Goal: Task Accomplishment & Management: Complete application form

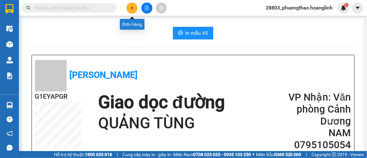
click at [134, 6] on icon "plus" at bounding box center [132, 8] width 4 height 4
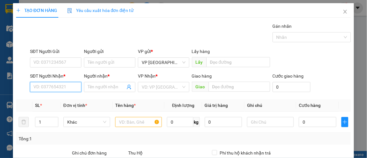
click at [54, 87] on input "SĐT Người Nhận *" at bounding box center [55, 87] width 51 height 10
click at [50, 99] on div "0914699544 - VĂN" at bounding box center [54, 99] width 43 height 7
type input "0914699544"
type input "VĂN"
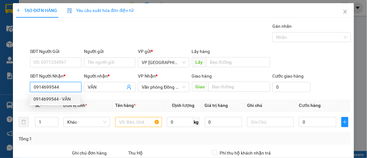
type input "120.000"
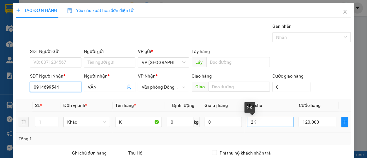
type input "0914699544"
click at [250, 122] on input "2K" at bounding box center [270, 122] width 47 height 10
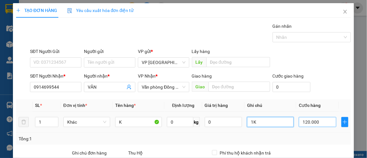
type input "1K"
click at [302, 122] on input "120.000" at bounding box center [317, 122] width 37 height 10
type input "8"
type input "0.000.080"
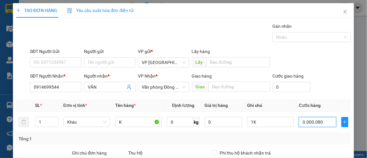
type input "80"
type input "00.000.080"
type input "80.000"
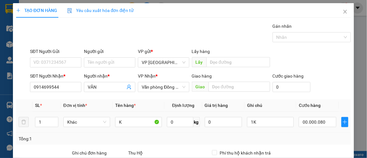
type input "80.000"
click at [297, 131] on td "80.000" at bounding box center [318, 122] width 42 height 21
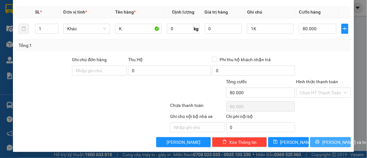
click at [319, 145] on button "[PERSON_NAME] và In" at bounding box center [331, 142] width 41 height 10
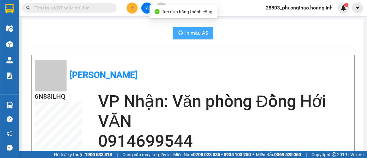
click at [202, 34] on span "In mẫu A5" at bounding box center [197, 33] width 23 height 8
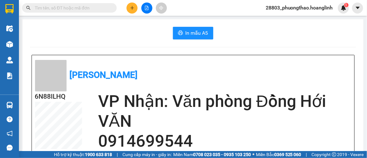
click at [59, 9] on input "text" at bounding box center [72, 7] width 75 height 7
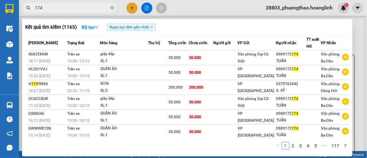
type input "174"
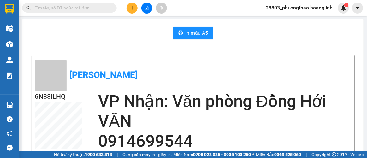
click at [131, 9] on icon "plus" at bounding box center [132, 8] width 4 height 4
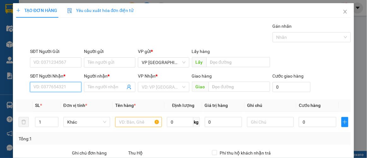
click at [55, 83] on input "SĐT Người Nhận *" at bounding box center [55, 87] width 51 height 10
type input "1"
click at [67, 98] on div "0917147227 - [PERSON_NAME]" at bounding box center [64, 99] width 62 height 7
type input "0917147227"
type input "HOÀNG GIA"
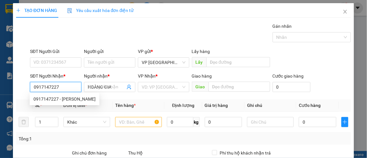
type input "70.000"
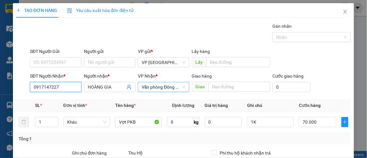
click at [173, 88] on span "Văn phòng Đồng Hới" at bounding box center [164, 86] width 44 height 9
type input "0917147227"
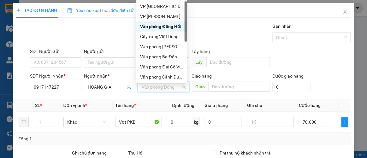
click at [220, 33] on div "Gán nhãn Nhãn" at bounding box center [191, 34] width 324 height 22
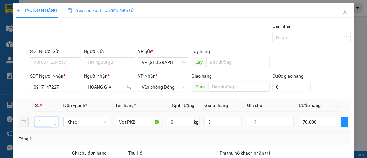
drag, startPoint x: 40, startPoint y: 122, endPoint x: 6, endPoint y: 133, distance: 36.2
click at [6, 133] on div "TẠO ĐƠN HÀNG Yêu cầu xuất hóa đơn điện tử Transit Pickup Surcharge Ids Transit …" at bounding box center [183, 79] width 367 height 158
type input "2"
type input "1"
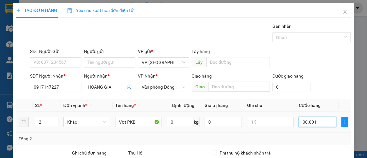
type input "0.000.010"
type input "10"
type input "000.000.100"
type input "100"
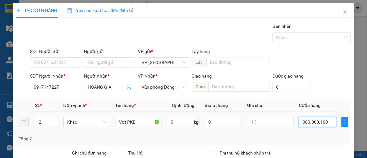
type input "100"
type input "000.000.100"
type input "100.000"
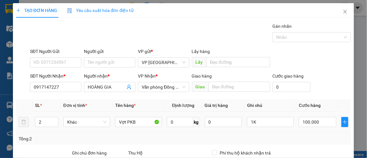
drag, startPoint x: 283, startPoint y: 129, endPoint x: 299, endPoint y: 137, distance: 18.1
click at [283, 131] on td "1K" at bounding box center [271, 122] width 52 height 21
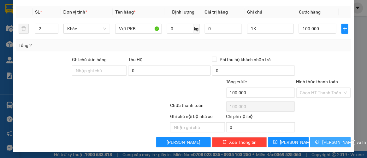
click at [319, 139] on button "[PERSON_NAME] và In" at bounding box center [331, 142] width 41 height 10
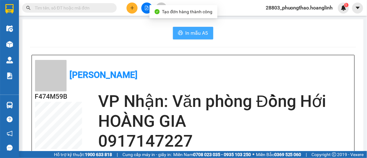
click at [199, 30] on span "In mẫu A5" at bounding box center [197, 33] width 23 height 8
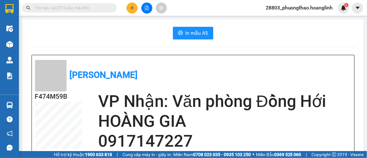
click at [136, 5] on button at bounding box center [132, 8] width 11 height 11
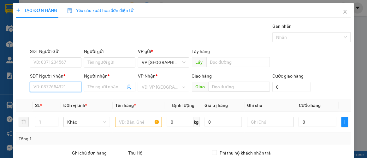
click at [57, 87] on input "SĐT Người Nhận *" at bounding box center [55, 87] width 51 height 10
click at [60, 99] on div "0911377036 - BON" at bounding box center [54, 99] width 43 height 7
type input "0911377036"
type input "BON"
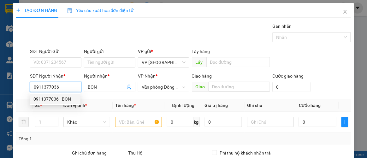
type input "100.000"
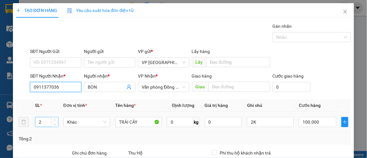
type input "0911377036"
drag, startPoint x: 45, startPoint y: 122, endPoint x: 25, endPoint y: 130, distance: 22.0
click at [25, 130] on tr "2 Khác TRÁI CÂY 0 kg 0 2K 100.000" at bounding box center [184, 122] width 336 height 21
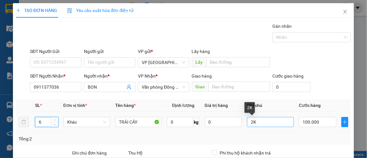
type input "6"
click at [250, 121] on input "2K" at bounding box center [270, 122] width 47 height 10
drag, startPoint x: 250, startPoint y: 121, endPoint x: 243, endPoint y: 123, distance: 6.5
click at [245, 123] on td "2K" at bounding box center [271, 122] width 52 height 21
type input "6K"
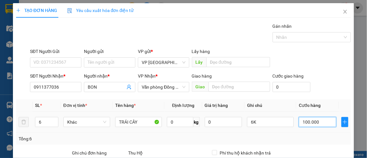
click at [312, 122] on input "100.000" at bounding box center [317, 122] width 37 height 10
type input "00.003"
type input "3"
type input "0.000.032"
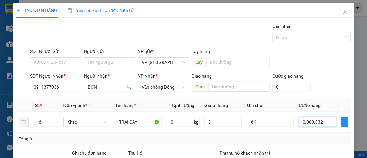
type input "32"
type input "000.000.320"
type input "320"
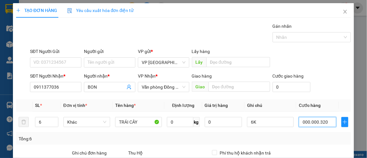
type input "000.000.320"
type input "320.000"
click at [324, 133] on div "Tổng: 6" at bounding box center [184, 139] width 336 height 12
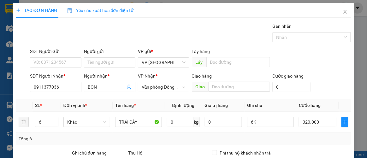
scroll to position [94, 0]
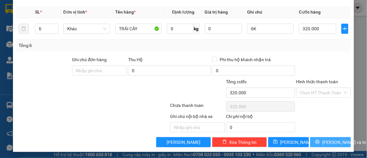
click at [325, 139] on span "[PERSON_NAME] và In" at bounding box center [345, 142] width 44 height 7
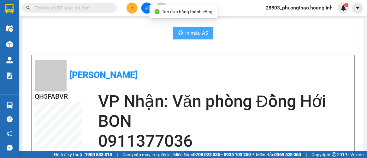
click at [178, 35] on icon "printer" at bounding box center [180, 32] width 5 height 5
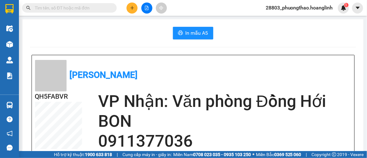
click at [132, 10] on icon "plus" at bounding box center [132, 8] width 4 height 4
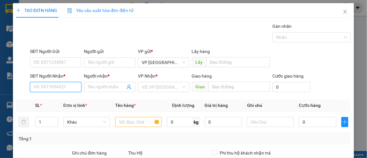
click at [67, 87] on input "SĐT Người Nhận *" at bounding box center [55, 87] width 51 height 10
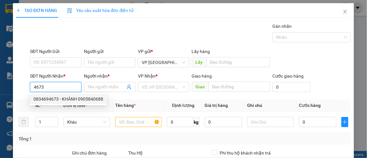
click at [69, 101] on div "0834694673 - KHÁNH 0905840688" at bounding box center [68, 99] width 70 height 7
type input "0834694673"
type input "KHÁNH 0905840688"
type input "400.000"
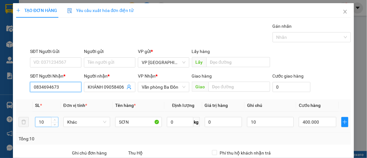
type input "0834694673"
click at [25, 123] on tr "10 Khác SƠN 0 kg 0 10 400.000" at bounding box center [184, 122] width 336 height 21
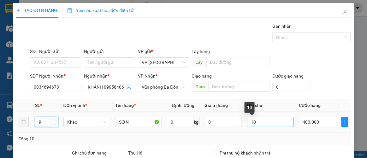
type input "9"
drag, startPoint x: 256, startPoint y: 121, endPoint x: 238, endPoint y: 123, distance: 17.5
click at [239, 123] on tr "9 Khác SƠN 0 kg 0 10 400.000" at bounding box center [184, 122] width 336 height 21
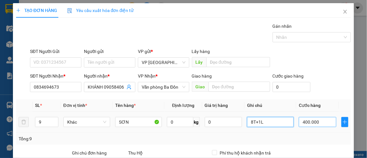
type input "8T+1L"
click at [308, 123] on input "400.000" at bounding box center [317, 122] width 37 height 10
type input "2"
type input "0.000.028"
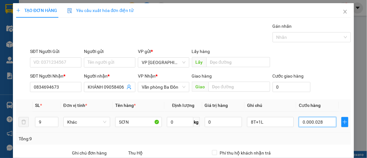
type input "28"
type input "280"
type input "000.000.280"
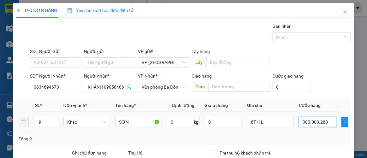
type input "28"
type input "000.000.028"
type input "2"
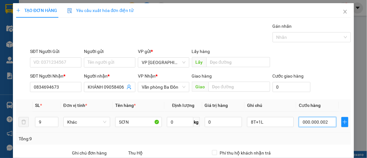
type input "00.000.000.026"
type input "26"
type input "0.000.000.000.260"
type input "260"
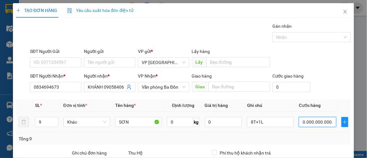
type input "260"
type input "000.000.260"
click at [316, 139] on div "Tổng: 9" at bounding box center [184, 139] width 330 height 7
type input "260.000"
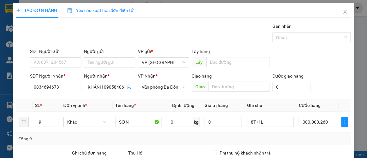
type input "260.000"
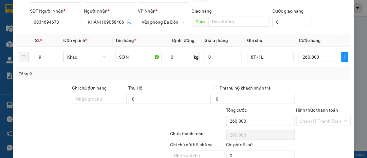
scroll to position [94, 0]
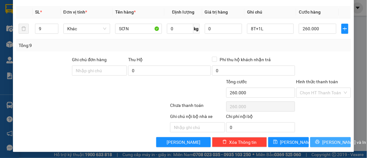
click at [317, 142] on icon "printer" at bounding box center [318, 142] width 4 height 4
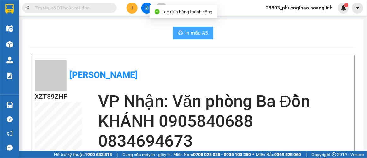
drag, startPoint x: 205, startPoint y: 37, endPoint x: 214, endPoint y: 30, distance: 10.9
click at [205, 37] on span "In mẫu A5" at bounding box center [197, 33] width 23 height 8
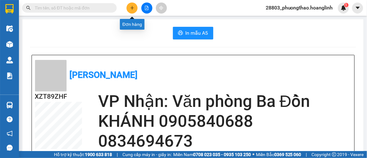
click at [132, 5] on button at bounding box center [132, 8] width 11 height 11
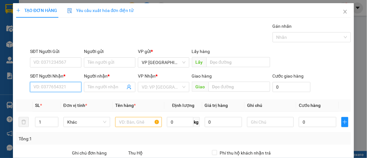
click at [51, 89] on input "SĐT Người Nhận *" at bounding box center [55, 87] width 51 height 10
click at [40, 88] on input "SĐT Người Nhận *" at bounding box center [55, 87] width 51 height 10
type input "0915044882"
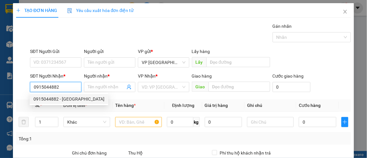
click at [58, 101] on div "0915044882 - [GEOGRAPHIC_DATA]" at bounding box center [68, 99] width 71 height 7
type input "[PERSON_NAME]"
type input "CỰ NẪM"
type input "350.000"
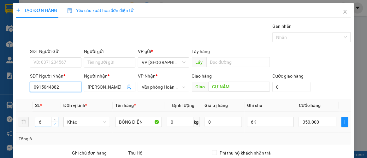
type input "0915044882"
type input "5"
click at [55, 123] on icon "down" at bounding box center [55, 124] width 2 height 2
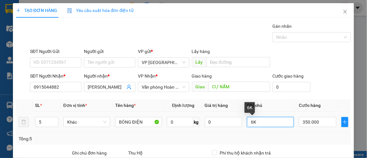
drag, startPoint x: 259, startPoint y: 122, endPoint x: 243, endPoint y: 126, distance: 16.7
click at [245, 126] on td "6K" at bounding box center [271, 122] width 52 height 21
drag, startPoint x: 266, startPoint y: 122, endPoint x: 278, endPoint y: 122, distance: 12.6
click at [266, 122] on input "2 CUỘN 2 HỘP" at bounding box center [270, 122] width 47 height 10
type input "2 CUỘN 3 HỘP"
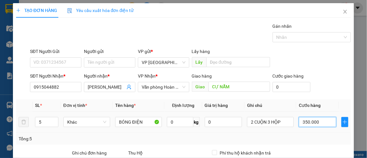
click at [312, 118] on input "350.000" at bounding box center [317, 122] width 37 height 10
type input "00.002"
type input "2"
type input "0.000.020"
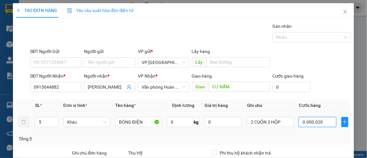
type input "20"
type input "000.000.200"
type input "200"
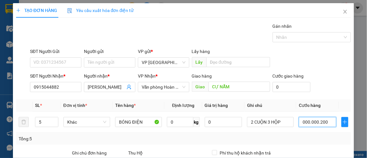
type input "000.000.200"
type input "200.000"
click at [312, 77] on div "SĐT Người Nhận * 0915044882 Người nhận * ANH HẢI VP Nhận * Văn phòng Hoàn Lão G…" at bounding box center [191, 84] width 324 height 22
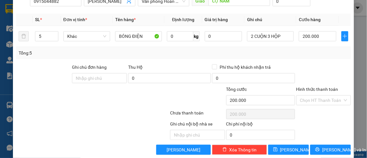
scroll to position [94, 0]
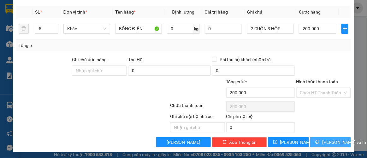
click at [328, 142] on span "[PERSON_NAME] và In" at bounding box center [345, 142] width 44 height 7
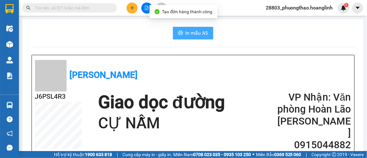
click at [181, 31] on icon "printer" at bounding box center [180, 32] width 5 height 5
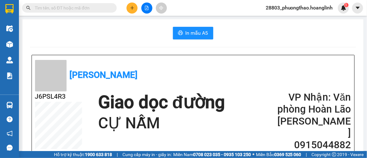
click at [129, 5] on button at bounding box center [132, 8] width 11 height 11
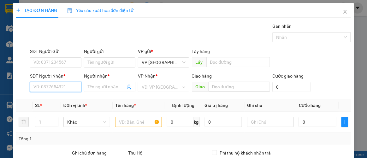
click at [56, 88] on input "SĐT Người Nhận *" at bounding box center [55, 87] width 51 height 10
click at [30, 85] on input "888" at bounding box center [55, 87] width 51 height 10
type input "0779580888"
click at [55, 99] on div "0779580888 - SY" at bounding box center [54, 99] width 43 height 7
type input "SY"
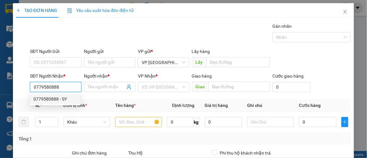
type input "TROOC"
type input "370.000"
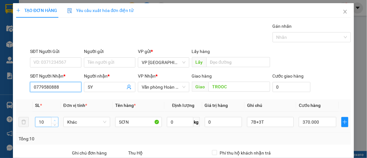
type input "0779580888"
type input "11"
click at [56, 118] on span "Increase Value" at bounding box center [54, 121] width 7 height 6
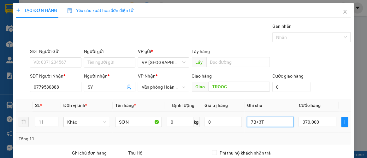
drag, startPoint x: 265, startPoint y: 121, endPoint x: 195, endPoint y: 125, distance: 70.6
click at [195, 125] on tr "11 Khác SƠN 0 kg 0 7B+3T 370.000" at bounding box center [184, 122] width 336 height 21
type input "9T+2LON"
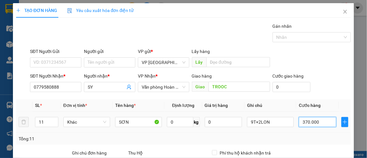
click at [317, 119] on input "370.000" at bounding box center [317, 122] width 37 height 10
type input "0"
type input "30"
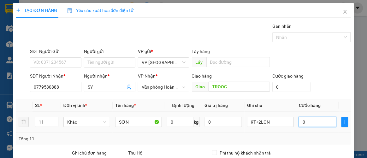
type input "30"
type input "300"
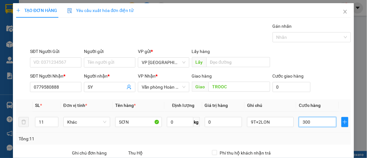
type input "3.000"
type input "33.000"
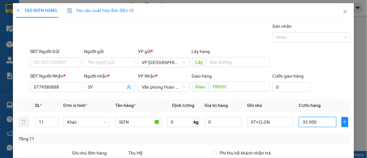
type input "33.300"
type input "3.330"
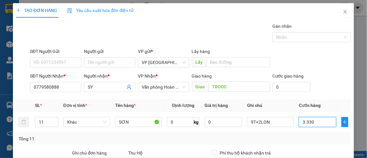
type input "333"
type input "33"
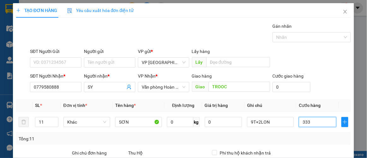
type input "33"
type input "3"
type input "0"
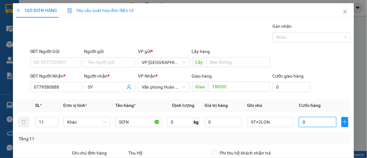
type input "0"
type input "30"
type input "300"
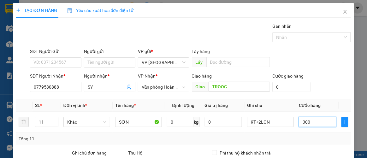
type input "300"
type input "300.000"
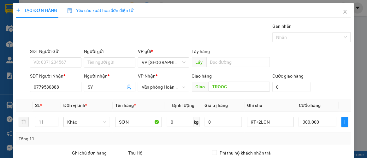
click at [324, 70] on div "SĐT Người Gửi VD: 0371234567 Người gửi Tên người gửi VP gửi * VP [GEOGRAPHIC_DA…" at bounding box center [191, 59] width 324 height 22
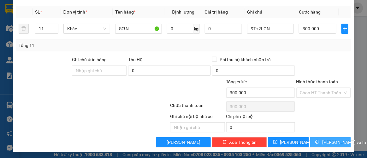
click at [330, 139] on span "[PERSON_NAME] và In" at bounding box center [345, 142] width 44 height 7
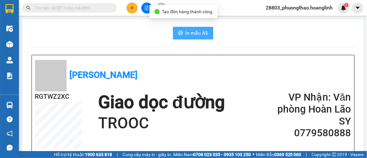
click at [204, 37] on button "In mẫu A5" at bounding box center [193, 33] width 40 height 13
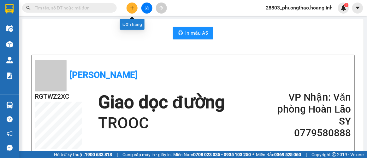
click at [129, 6] on button at bounding box center [132, 8] width 11 height 11
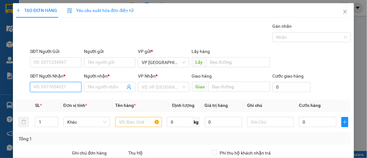
click at [45, 84] on input "SĐT Người Nhận *" at bounding box center [55, 87] width 51 height 10
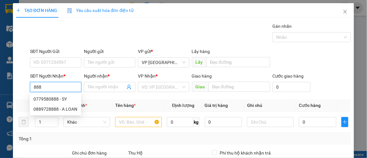
click at [50, 98] on div "0779580888 - SY" at bounding box center [55, 99] width 44 height 7
type input "0779580888"
type input "SY"
type input "TROOC"
type input "300.000"
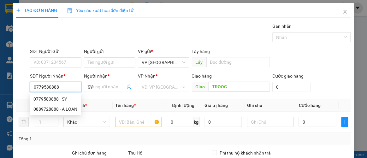
type input "300.000"
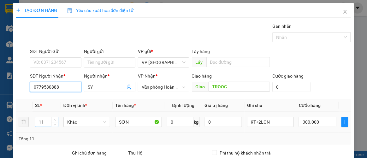
type input "0779580888"
drag, startPoint x: 46, startPoint y: 122, endPoint x: 30, endPoint y: 126, distance: 16.9
click at [34, 126] on td "11" at bounding box center [47, 122] width 28 height 21
type input "3"
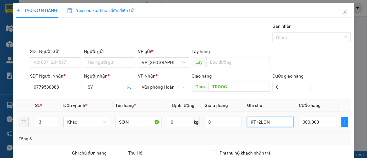
drag, startPoint x: 274, startPoint y: 123, endPoint x: 196, endPoint y: 132, distance: 78.9
click at [197, 132] on tr "3 Khác SƠN 0 kg 0 9T+2LON 300.000" at bounding box center [184, 122] width 336 height 21
type input "3BAO"
click at [334, 118] on td "300.000" at bounding box center [318, 122] width 42 height 21
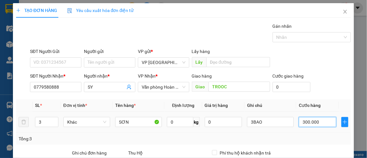
click at [312, 122] on input "300.000" at bounding box center [317, 122] width 37 height 10
type input "00.001"
type input "1"
type input "12"
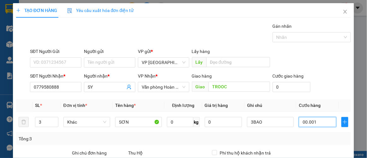
type input "12"
type input "000.000.120"
type input "120"
type input "000.000.120"
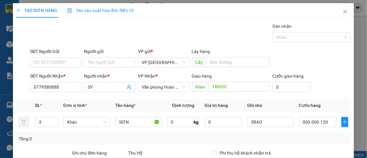
click at [323, 60] on div "SĐT Người Gửi VD: 0371234567 Người gửi Tên người gửi VP gửi * VP [GEOGRAPHIC_DA…" at bounding box center [191, 59] width 324 height 22
type input "120.000"
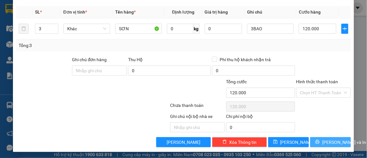
drag, startPoint x: 322, startPoint y: 139, endPoint x: 320, endPoint y: 136, distance: 3.9
click at [323, 139] on span "[PERSON_NAME] và In" at bounding box center [345, 142] width 44 height 7
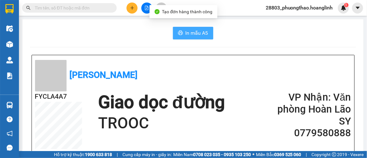
click at [204, 34] on span "In mẫu A5" at bounding box center [197, 33] width 23 height 8
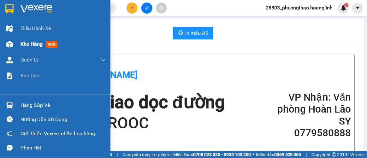
click at [15, 43] on div at bounding box center [9, 44] width 11 height 11
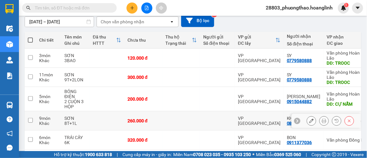
scroll to position [86, 0]
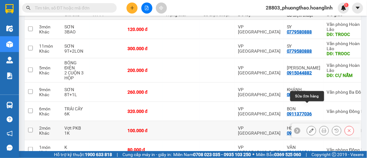
click at [310, 129] on icon at bounding box center [312, 131] width 4 height 4
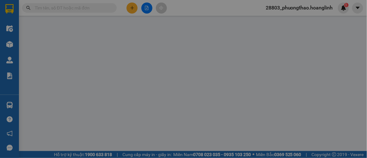
type input "0917147227"
type input "HOÀNG GIA"
type input "0"
type input "100.000"
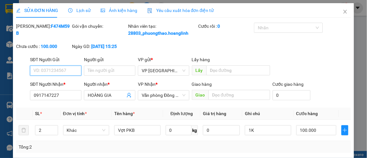
scroll to position [28, 0]
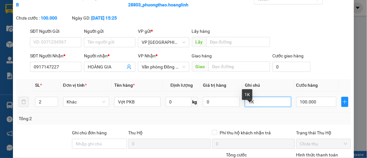
click at [245, 107] on input "1K" at bounding box center [268, 102] width 46 height 10
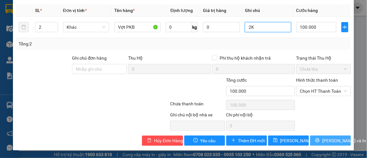
type input "2K"
click at [336, 139] on span "[PERSON_NAME] và In" at bounding box center [345, 140] width 44 height 7
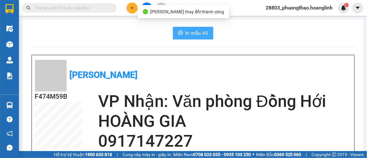
click at [209, 30] on button "In mẫu A5" at bounding box center [193, 33] width 40 height 13
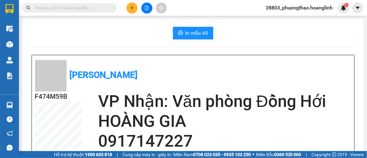
click at [131, 7] on icon "plus" at bounding box center [132, 8] width 4 height 4
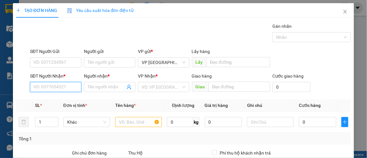
drag, startPoint x: 65, startPoint y: 88, endPoint x: 63, endPoint y: 76, distance: 11.6
click at [64, 87] on input "SĐT Người Nhận *" at bounding box center [55, 87] width 51 height 10
click at [56, 100] on div "0356539732 - [PERSON_NAME]" at bounding box center [64, 99] width 62 height 7
type input "0356539732"
type input "C HƯƠNG"
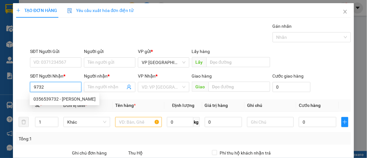
type input "QUẢNG PHÚ"
type input "70.000"
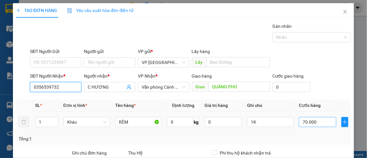
type input "0356539732"
click at [301, 121] on input "70.000" at bounding box center [317, 122] width 37 height 10
type input "00.005"
type input "5"
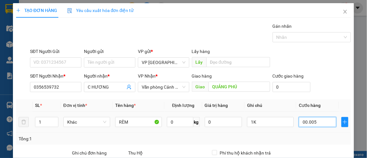
type input "0.000.050"
type input "50"
type input "0.000.050"
type input "50.000"
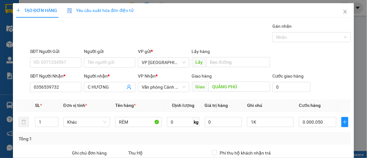
type input "50.000"
click at [341, 70] on form "SĐT Người Gửi VD: 0371234567 Người gửi Tên người gửi VP gửi * VP [GEOGRAPHIC_DA…" at bounding box center [184, 71] width 336 height 47
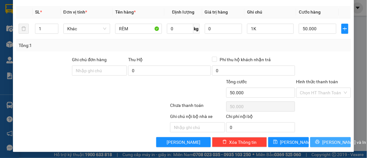
click at [335, 143] on span "[PERSON_NAME] và In" at bounding box center [345, 142] width 44 height 7
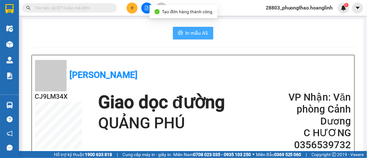
click at [187, 33] on span "In mẫu A5" at bounding box center [197, 33] width 23 height 8
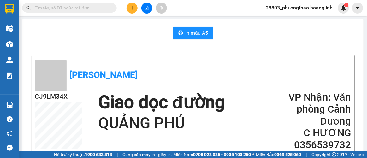
click at [68, 6] on input "text" at bounding box center [72, 7] width 75 height 7
click at [132, 8] on icon "plus" at bounding box center [132, 8] width 4 height 4
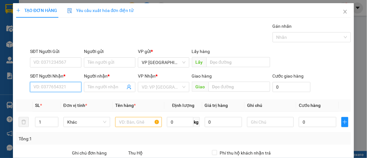
click at [50, 89] on input "SĐT Người Nhận *" at bounding box center [55, 87] width 51 height 10
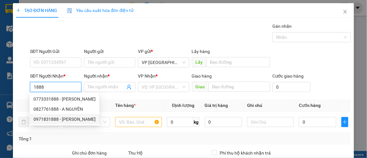
click at [51, 119] on div "0971831888 - [PERSON_NAME]" at bounding box center [64, 119] width 62 height 7
type input "0971831888"
type input "[PERSON_NAME]"
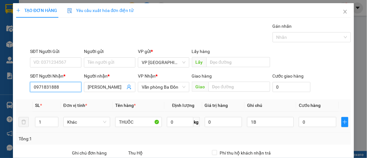
type input "0971831888"
drag, startPoint x: 47, startPoint y: 114, endPoint x: 48, endPoint y: 120, distance: 5.4
click at [48, 119] on td "1" at bounding box center [47, 122] width 28 height 21
click at [20, 123] on tr "1 Khác THUỐC 0 kg 0 1B 0" at bounding box center [184, 122] width 336 height 21
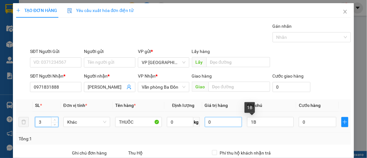
type input "3"
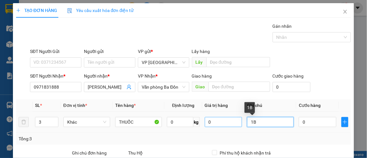
drag, startPoint x: 227, startPoint y: 124, endPoint x: 236, endPoint y: 126, distance: 8.4
click at [224, 126] on tr "3 Khác THUỐC 0 kg 0 1B 0" at bounding box center [184, 122] width 336 height 21
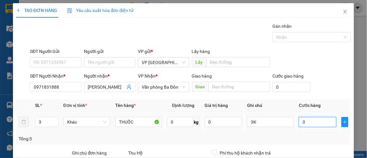
click at [305, 120] on input "0" at bounding box center [317, 122] width 37 height 10
drag, startPoint x: 295, startPoint y: 130, endPoint x: 305, endPoint y: 130, distance: 9.5
click at [297, 129] on td "150.000" at bounding box center [318, 122] width 42 height 21
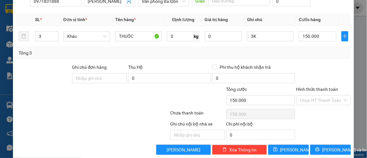
click at [328, 54] on div "Tổng: 3" at bounding box center [184, 53] width 330 height 7
click at [324, 147] on span "[PERSON_NAME] và In" at bounding box center [345, 150] width 44 height 7
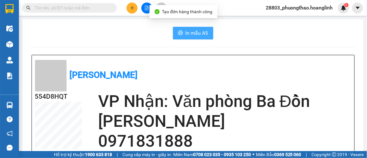
click at [198, 33] on span "In mẫu A5" at bounding box center [197, 33] width 23 height 8
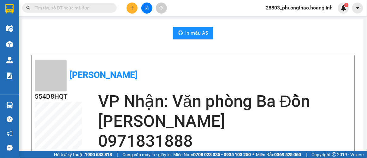
click at [135, 5] on button at bounding box center [132, 8] width 11 height 11
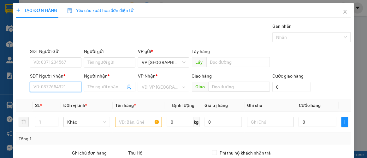
click at [60, 86] on input "SĐT Người Nhận *" at bounding box center [55, 87] width 51 height 10
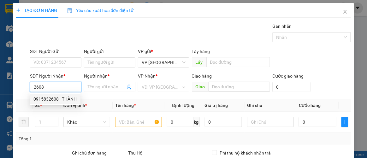
drag, startPoint x: 59, startPoint y: 100, endPoint x: 66, endPoint y: 98, distance: 7.1
click at [59, 100] on div "0915832608 - THÀNH" at bounding box center [54, 99] width 43 height 7
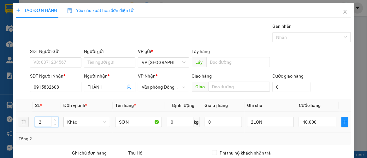
drag, startPoint x: 45, startPoint y: 118, endPoint x: 15, endPoint y: 121, distance: 30.8
click at [15, 121] on div "TẠO ĐƠN HÀNG Yêu cầu xuất hóa đơn điện tử Transit Pickup Surcharge Ids Transit …" at bounding box center [184, 124] width 342 height 243
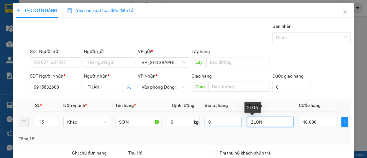
drag, startPoint x: 261, startPoint y: 119, endPoint x: 226, endPoint y: 124, distance: 35.7
click at [227, 124] on tr "15 Khác SƠN 0 kg 0 2LON 40.000" at bounding box center [184, 122] width 336 height 21
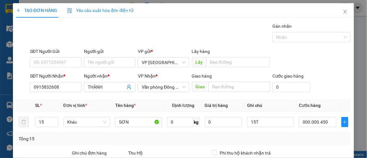
click at [276, 133] on div "Tổng: 15" at bounding box center [184, 139] width 336 height 12
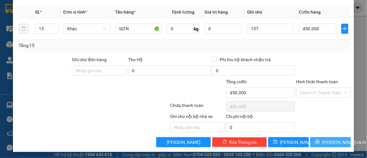
click at [316, 144] on button "[PERSON_NAME] và In" at bounding box center [331, 142] width 41 height 10
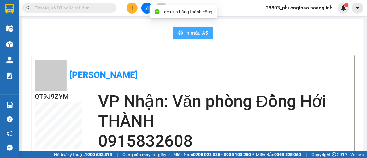
drag, startPoint x: 199, startPoint y: 34, endPoint x: 203, endPoint y: 27, distance: 8.7
click at [198, 35] on span "In mẫu A5" at bounding box center [197, 33] width 23 height 8
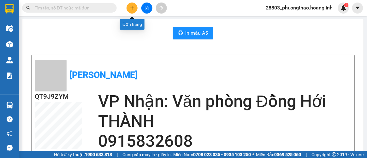
click at [133, 8] on icon "plus" at bounding box center [132, 8] width 4 height 4
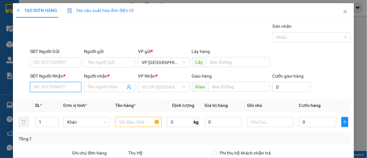
click at [76, 86] on input "SĐT Người Nhận *" at bounding box center [55, 87] width 51 height 10
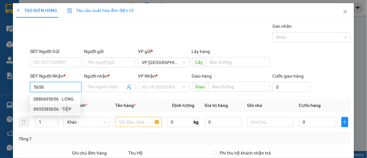
click at [55, 107] on div "0935385656 - TIỆP" at bounding box center [54, 109] width 43 height 7
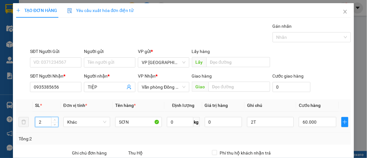
drag, startPoint x: 43, startPoint y: 122, endPoint x: 33, endPoint y: 117, distance: 11.3
click at [31, 123] on tr "2 Khác SƠN 0 kg 0 2T 60.000" at bounding box center [184, 122] width 336 height 21
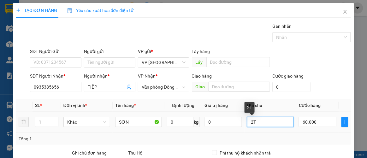
drag, startPoint x: 257, startPoint y: 122, endPoint x: 205, endPoint y: 114, distance: 53.1
click at [205, 114] on tr "1 Khác SƠN 0 kg 0 2T 60.000" at bounding box center [184, 122] width 336 height 21
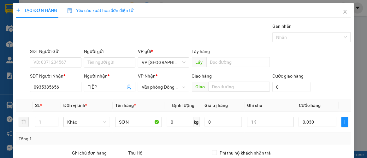
click at [271, 141] on div "Tổng: 1" at bounding box center [184, 139] width 330 height 7
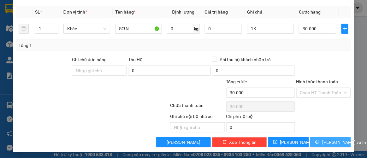
click at [326, 142] on span "[PERSON_NAME] và In" at bounding box center [345, 142] width 44 height 7
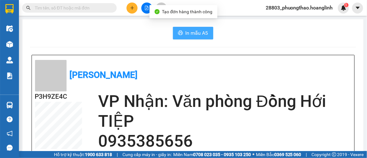
click at [195, 30] on span "In mẫu A5" at bounding box center [197, 33] width 23 height 8
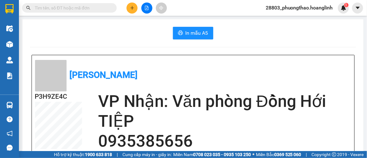
click at [134, 5] on button at bounding box center [132, 8] width 11 height 11
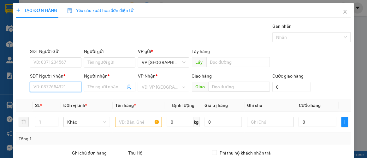
click at [72, 86] on input "SĐT Người Nhận *" at bounding box center [55, 87] width 51 height 10
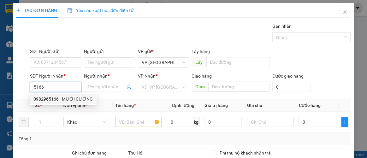
click at [66, 99] on div "0982965166 - MƯỜI CƯỜNG" at bounding box center [62, 99] width 59 height 7
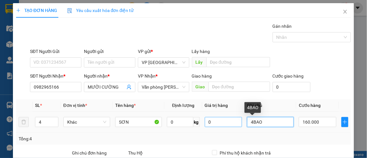
drag, startPoint x: 257, startPoint y: 123, endPoint x: 236, endPoint y: 125, distance: 21.0
click at [236, 125] on tr "4 Khác SƠN 0 kg 0 4BAO 160.000" at bounding box center [184, 122] width 336 height 21
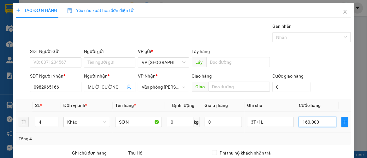
click at [309, 123] on input "160.000" at bounding box center [317, 122] width 37 height 10
click at [305, 133] on div "Tổng: 4" at bounding box center [184, 139] width 336 height 12
click at [284, 136] on div "Tổng: 4" at bounding box center [184, 139] width 330 height 7
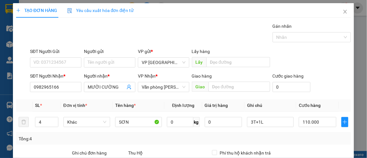
scroll to position [94, 0]
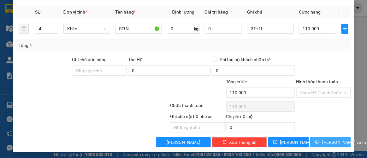
click at [323, 139] on span "[PERSON_NAME] và In" at bounding box center [345, 142] width 44 height 7
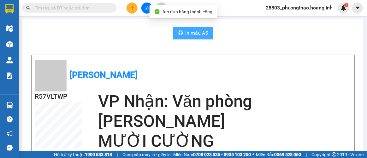
click at [190, 29] on button "In mẫu A5" at bounding box center [193, 33] width 40 height 13
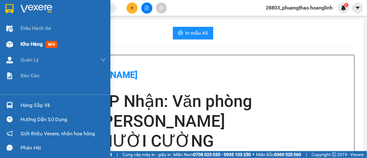
click at [26, 45] on span "Kho hàng" at bounding box center [32, 44] width 22 height 6
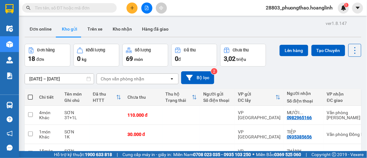
scroll to position [140, 0]
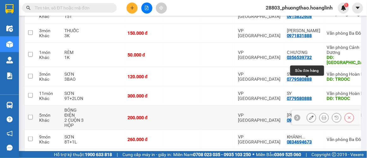
click at [310, 112] on button at bounding box center [311, 117] width 9 height 11
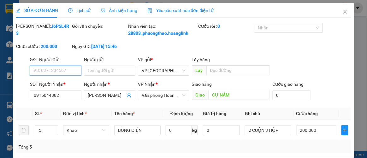
scroll to position [57, 0]
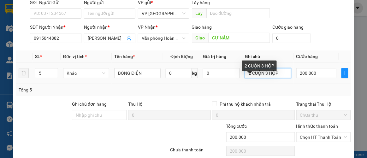
click at [267, 78] on input "2 CUỘN 3 HỘP" at bounding box center [268, 73] width 46 height 10
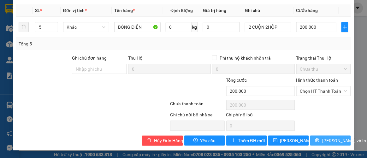
click at [325, 141] on span "[PERSON_NAME] và In" at bounding box center [345, 140] width 44 height 7
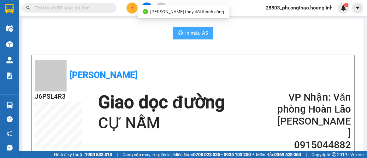
click at [195, 33] on span "In mẫu A5" at bounding box center [197, 33] width 23 height 8
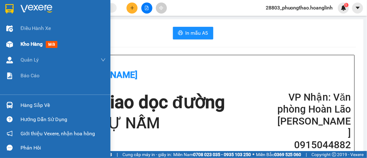
click at [35, 42] on span "Kho hàng" at bounding box center [32, 44] width 22 height 6
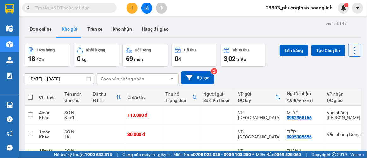
scroll to position [57, 0]
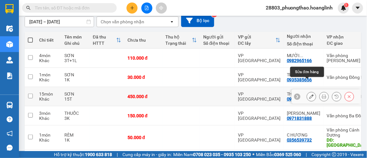
click at [307, 91] on button at bounding box center [311, 96] width 9 height 11
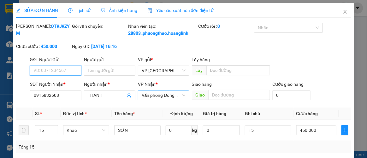
click at [183, 100] on span "Văn phòng Đồng Hới" at bounding box center [164, 95] width 44 height 9
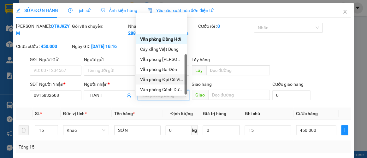
scroll to position [30, 0]
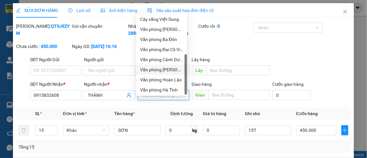
click at [173, 69] on div "Văn phòng [PERSON_NAME]" at bounding box center [161, 69] width 43 height 7
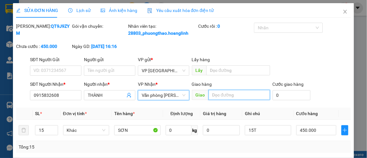
click at [231, 100] on input "text" at bounding box center [240, 95] width 62 height 10
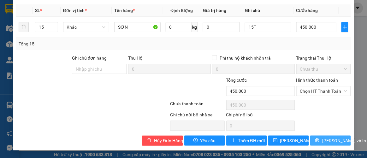
click at [327, 131] on div "Ghi chú nội bộ nhà xe Chi phí nội bộ 0" at bounding box center [183, 122] width 337 height 20
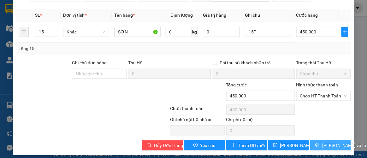
click at [325, 149] on span "[PERSON_NAME] và In" at bounding box center [345, 145] width 44 height 7
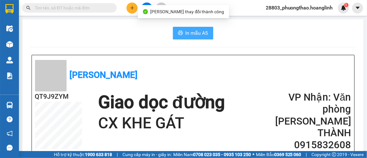
click at [188, 32] on span "In mẫu A5" at bounding box center [197, 33] width 23 height 8
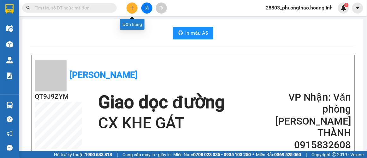
click at [131, 9] on icon "plus" at bounding box center [132, 8] width 4 height 4
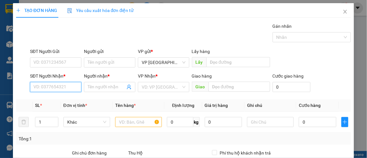
click at [57, 87] on input "SĐT Người Nhận *" at bounding box center [55, 87] width 51 height 10
click at [49, 88] on input "3773" at bounding box center [55, 87] width 51 height 10
click at [49, 87] on input "3773" at bounding box center [55, 87] width 51 height 10
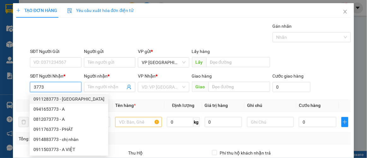
click at [57, 100] on div "0911283773 - [GEOGRAPHIC_DATA]" at bounding box center [68, 99] width 71 height 7
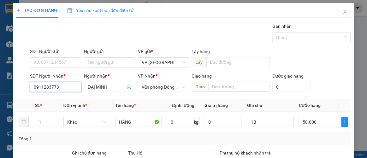
scroll to position [94, 0]
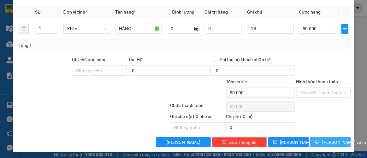
click at [319, 137] on button "[PERSON_NAME] và In" at bounding box center [331, 142] width 41 height 10
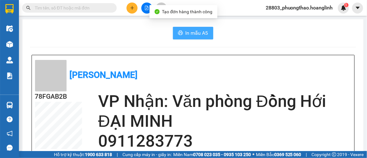
click at [178, 35] on icon "printer" at bounding box center [180, 33] width 5 height 4
click at [130, 9] on icon "plus" at bounding box center [132, 8] width 4 height 4
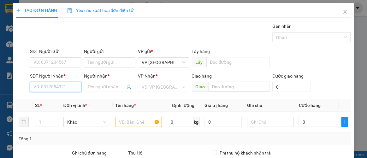
click at [65, 86] on input "SĐT Người Nhận *" at bounding box center [55, 87] width 51 height 10
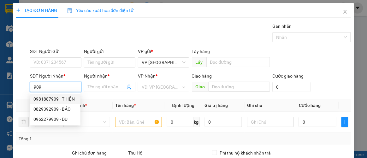
click at [63, 99] on div "0981887909 - THIỆN" at bounding box center [54, 99] width 43 height 7
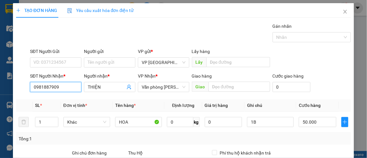
scroll to position [94, 0]
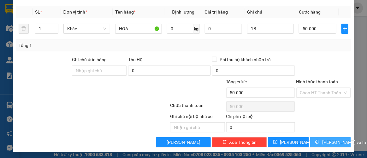
click at [328, 141] on span "[PERSON_NAME] và In" at bounding box center [345, 142] width 44 height 7
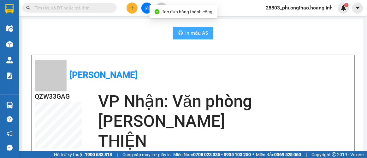
click at [204, 34] on span "In mẫu A5" at bounding box center [197, 33] width 23 height 8
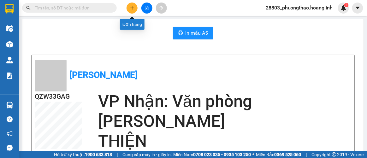
click at [134, 7] on button at bounding box center [132, 8] width 11 height 11
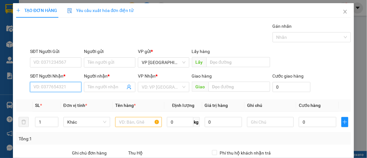
click at [53, 88] on input "SĐT Người Nhận *" at bounding box center [55, 87] width 51 height 10
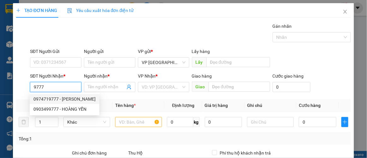
drag, startPoint x: 70, startPoint y: 99, endPoint x: 72, endPoint y: 95, distance: 4.2
click at [70, 98] on div "0974719777 - [PERSON_NAME]" at bounding box center [64, 99] width 62 height 7
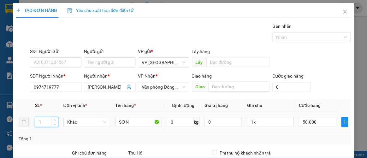
drag, startPoint x: 40, startPoint y: 122, endPoint x: 35, endPoint y: 124, distance: 5.3
click at [34, 123] on td "1" at bounding box center [47, 122] width 28 height 21
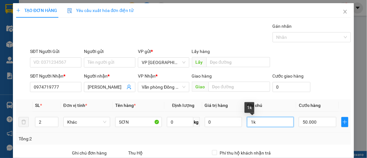
drag, startPoint x: 250, startPoint y: 122, endPoint x: 254, endPoint y: 122, distance: 3.8
click at [257, 123] on input "1k" at bounding box center [270, 122] width 47 height 10
click at [254, 122] on input "1k" at bounding box center [270, 122] width 47 height 10
click at [255, 122] on input "1k" at bounding box center [270, 122] width 47 height 10
drag, startPoint x: 254, startPoint y: 121, endPoint x: 246, endPoint y: 122, distance: 8.6
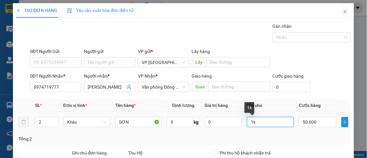
click at [245, 122] on td "1k" at bounding box center [271, 122] width 52 height 21
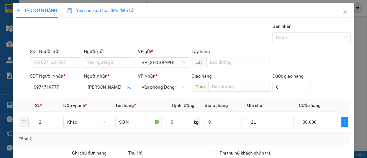
click at [313, 141] on div "Tổng: 2" at bounding box center [184, 139] width 330 height 7
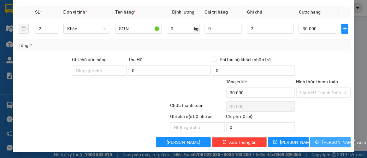
click at [323, 139] on span "[PERSON_NAME] và In" at bounding box center [345, 142] width 44 height 7
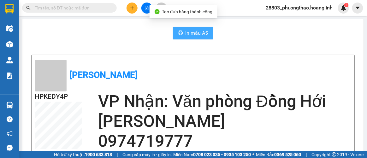
drag, startPoint x: 188, startPoint y: 31, endPoint x: 195, endPoint y: 29, distance: 7.3
click at [188, 31] on span "In mẫu A5" at bounding box center [197, 33] width 23 height 8
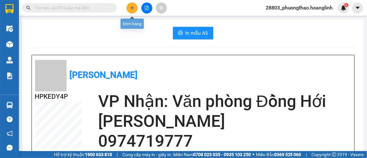
click at [130, 8] on button at bounding box center [132, 8] width 11 height 11
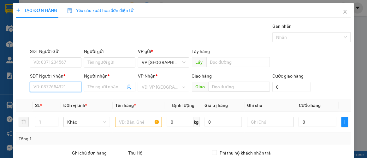
click at [64, 86] on input "SĐT Người Nhận *" at bounding box center [55, 87] width 51 height 10
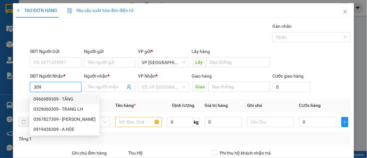
click at [46, 100] on div "0966989309 - TĂNG" at bounding box center [64, 99] width 62 height 7
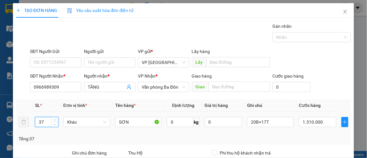
click at [22, 123] on tr "37 Khác SƠN 0 kg 0 20B+17T 1.310.000" at bounding box center [184, 122] width 336 height 21
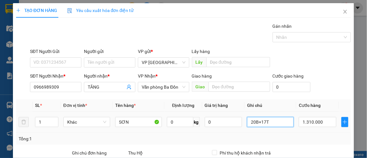
drag, startPoint x: 265, startPoint y: 124, endPoint x: 275, endPoint y: 125, distance: 10.5
click at [276, 125] on input "20B+17T" at bounding box center [270, 122] width 47 height 10
drag, startPoint x: 271, startPoint y: 123, endPoint x: 246, endPoint y: 124, distance: 25.3
click at [247, 124] on input "20B+17T" at bounding box center [270, 122] width 47 height 10
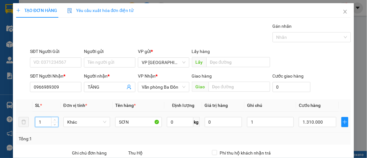
drag, startPoint x: 41, startPoint y: 120, endPoint x: 34, endPoint y: 126, distance: 9.9
click at [5, 126] on div "TẠO ĐƠN HÀNG Yêu cầu xuất hóa đơn điện tử Transit Pickup Surcharge Ids Transit …" at bounding box center [183, 79] width 367 height 158
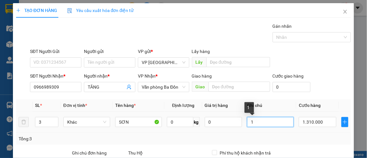
click at [251, 122] on input "1" at bounding box center [270, 122] width 47 height 10
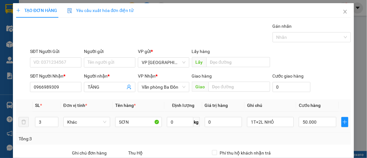
click at [281, 129] on td "1T+2L NHỎ" at bounding box center [271, 122] width 52 height 21
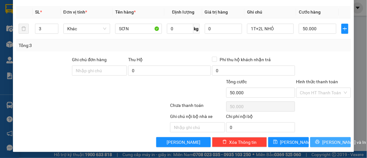
click at [330, 139] on span "[PERSON_NAME] và In" at bounding box center [345, 142] width 44 height 7
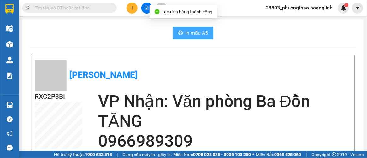
click at [197, 31] on span "In mẫu A5" at bounding box center [197, 33] width 23 height 8
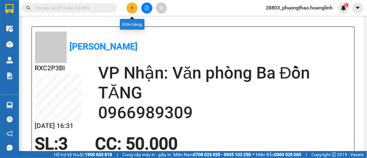
click at [134, 8] on icon "plus" at bounding box center [132, 8] width 4 height 4
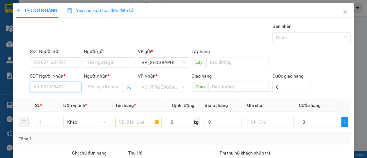
click at [69, 85] on input "SĐT Người Nhận *" at bounding box center [55, 87] width 51 height 10
click at [58, 100] on div "0968291667 - A TUÂN" at bounding box center [55, 99] width 44 height 7
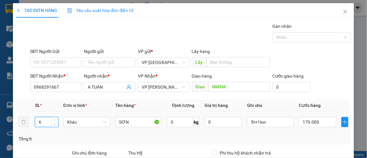
drag, startPoint x: 48, startPoint y: 124, endPoint x: 33, endPoint y: 127, distance: 15.2
click at [30, 126] on tr "6 Khác SƠN 0 kg 0 5t+1lon 170.000" at bounding box center [184, 122] width 336 height 21
drag, startPoint x: 45, startPoint y: 123, endPoint x: 33, endPoint y: 123, distance: 11.1
click at [33, 123] on td "21" at bounding box center [47, 122] width 28 height 21
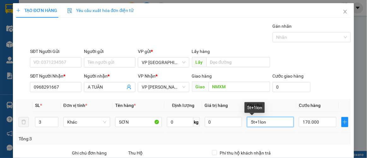
drag, startPoint x: 256, startPoint y: 124, endPoint x: 225, endPoint y: 127, distance: 30.8
click at [225, 127] on tr "3 Khác SƠN 0 kg 0 5t+1lon 170.000" at bounding box center [184, 122] width 336 height 21
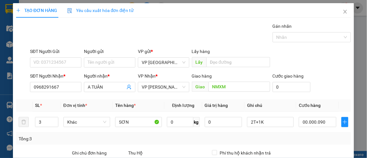
click at [257, 141] on div "Tổng: 3" at bounding box center [184, 139] width 330 height 7
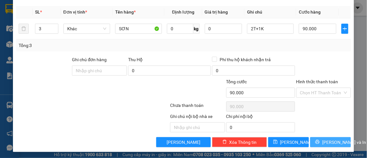
click at [311, 140] on button "[PERSON_NAME] và In" at bounding box center [331, 142] width 41 height 10
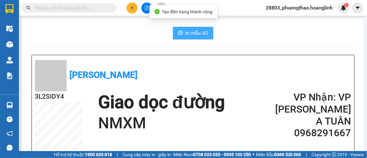
click at [196, 30] on span "In mẫu A5" at bounding box center [197, 33] width 23 height 8
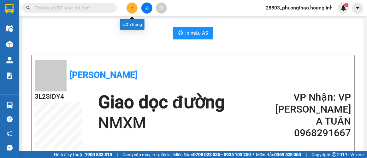
click at [129, 7] on button at bounding box center [132, 8] width 11 height 11
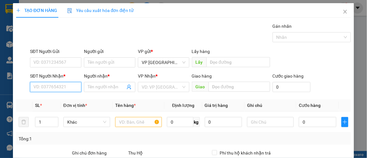
click at [55, 86] on input "SĐT Người Nhận *" at bounding box center [55, 87] width 51 height 10
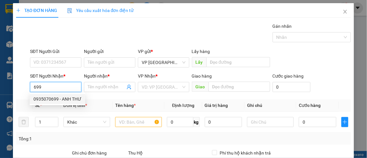
click at [55, 100] on div "0935070699 - ANH THƯ" at bounding box center [57, 99] width 48 height 7
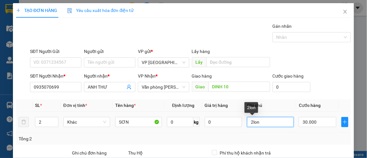
drag, startPoint x: 263, startPoint y: 123, endPoint x: 229, endPoint y: 129, distance: 34.2
click at [216, 128] on tr "2 Khác SƠN 0 kg 0 2lon 30.000" at bounding box center [184, 122] width 336 height 21
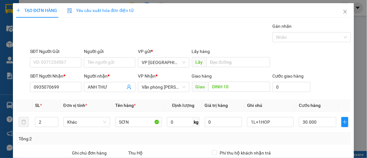
drag, startPoint x: 265, startPoint y: 139, endPoint x: 287, endPoint y: 132, distance: 22.9
click at [265, 139] on div "Tổng: 2" at bounding box center [184, 139] width 330 height 7
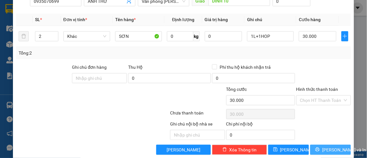
click at [320, 150] on button "[PERSON_NAME] và In" at bounding box center [331, 150] width 41 height 10
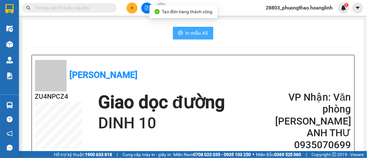
click at [206, 39] on button "In mẫu A5" at bounding box center [193, 33] width 40 height 13
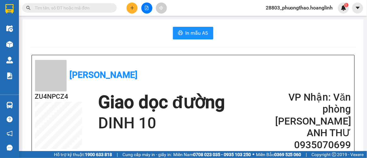
click at [134, 8] on icon "plus" at bounding box center [132, 8] width 4 height 4
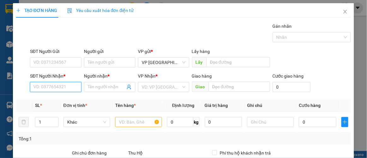
click at [68, 85] on input "SĐT Người Nhận *" at bounding box center [55, 87] width 51 height 10
click at [57, 99] on div "0989172174 - TUẤN" at bounding box center [54, 99] width 43 height 7
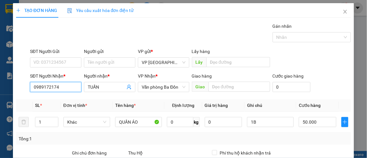
scroll to position [94, 0]
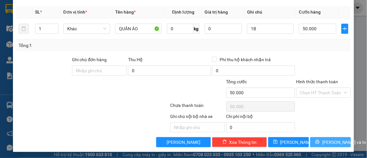
click at [320, 142] on button "[PERSON_NAME] và In" at bounding box center [331, 142] width 41 height 10
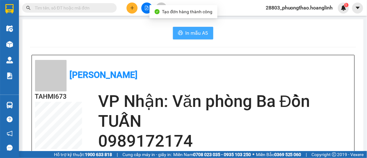
click at [193, 32] on span "In mẫu A5" at bounding box center [197, 33] width 23 height 8
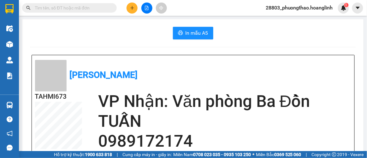
click at [129, 9] on button at bounding box center [132, 8] width 11 height 11
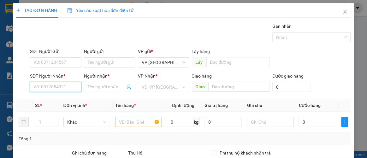
click at [60, 86] on input "SĐT Người Nhận *" at bounding box center [55, 87] width 51 height 10
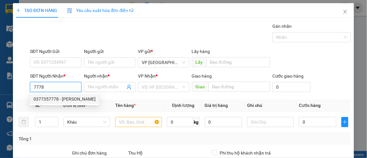
click at [56, 98] on div "0377357778 - [PERSON_NAME]" at bounding box center [64, 99] width 62 height 7
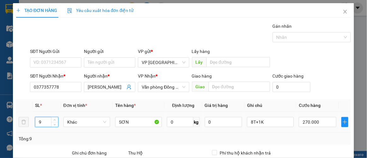
drag, startPoint x: 30, startPoint y: 127, endPoint x: 54, endPoint y: 140, distance: 27.9
click at [24, 130] on tr "9 Khác SƠN 0 kg 0 8T+1K 270.000" at bounding box center [184, 122] width 336 height 21
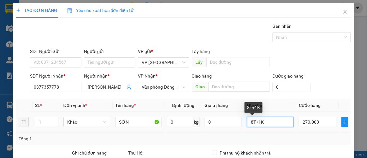
drag, startPoint x: 254, startPoint y: 123, endPoint x: 243, endPoint y: 127, distance: 12.4
click at [245, 127] on td "8T+1K" at bounding box center [271, 122] width 52 height 21
click at [254, 122] on input "8T+1K" at bounding box center [270, 122] width 47 height 10
click at [257, 121] on input "8T+1K" at bounding box center [270, 122] width 47 height 10
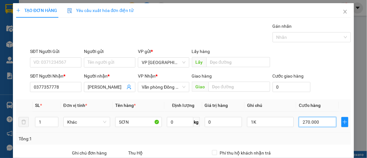
click at [310, 125] on input "270.000" at bounding box center [317, 122] width 37 height 10
click at [306, 130] on td "30.000" at bounding box center [318, 122] width 42 height 21
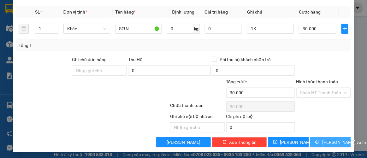
click at [323, 142] on span "[PERSON_NAME] và In" at bounding box center [345, 142] width 44 height 7
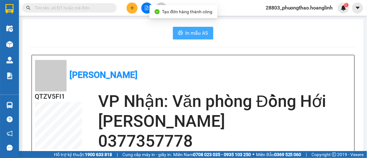
click at [192, 36] on span "In mẫu A5" at bounding box center [197, 33] width 23 height 8
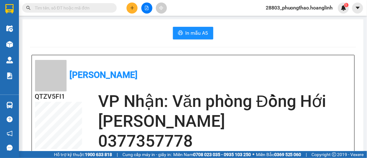
click at [133, 9] on icon "plus" at bounding box center [132, 8] width 4 height 4
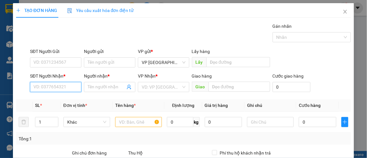
click at [63, 90] on input "SĐT Người Nhận *" at bounding box center [55, 87] width 51 height 10
click at [44, 86] on input "SĐT Người Nhận *" at bounding box center [55, 87] width 51 height 10
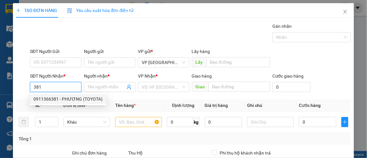
click at [51, 101] on div "0911366381 - PHƯƠNG (TOYOTA)" at bounding box center [67, 99] width 69 height 7
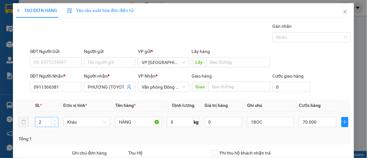
click at [55, 120] on icon "up" at bounding box center [55, 121] width 2 height 2
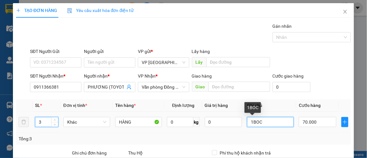
click at [248, 122] on input "1BOC" at bounding box center [270, 122] width 47 height 10
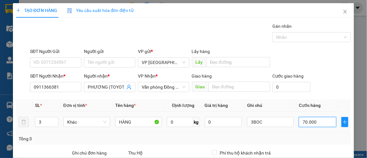
click at [311, 119] on input "70.000" at bounding box center [317, 122] width 37 height 10
click at [217, 33] on div "Gán nhãn Nhãn" at bounding box center [191, 34] width 324 height 22
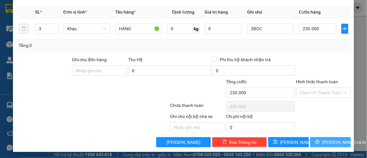
click at [324, 140] on span "[PERSON_NAME] và In" at bounding box center [345, 142] width 44 height 7
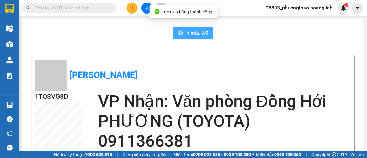
click at [206, 32] on span "In mẫu A5" at bounding box center [197, 33] width 23 height 8
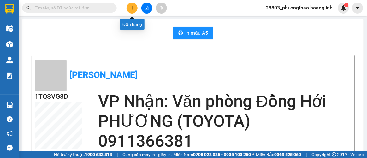
click at [134, 7] on icon "plus" at bounding box center [132, 8] width 4 height 4
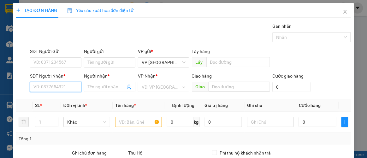
click at [52, 89] on input "SĐT Người Nhận *" at bounding box center [55, 87] width 51 height 10
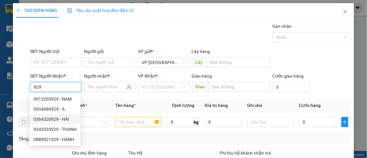
click at [64, 119] on div "0364320929 - HẢI" at bounding box center [54, 119] width 43 height 7
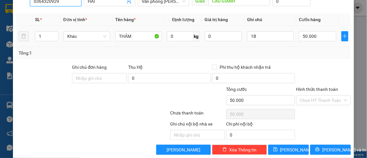
scroll to position [94, 0]
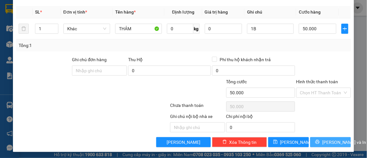
click at [329, 142] on span "[PERSON_NAME] và In" at bounding box center [345, 142] width 44 height 7
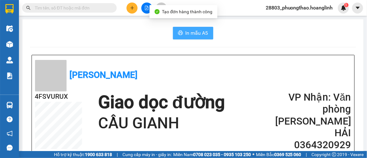
click at [190, 34] on span "In mẫu A5" at bounding box center [197, 33] width 23 height 8
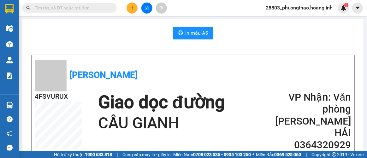
click at [136, 8] on button at bounding box center [132, 8] width 11 height 11
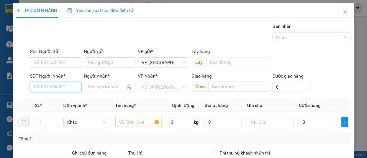
click at [67, 88] on input "SĐT Người Nhận *" at bounding box center [55, 87] width 51 height 10
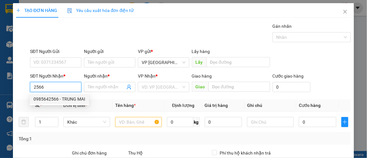
click at [71, 100] on div "0985642566 - TRUNG MAI" at bounding box center [59, 99] width 52 height 7
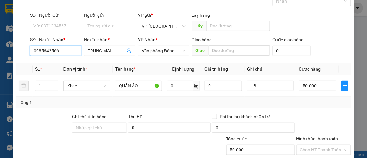
scroll to position [94, 0]
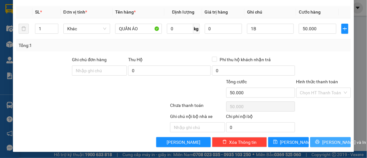
click at [324, 139] on span "[PERSON_NAME] và In" at bounding box center [345, 142] width 44 height 7
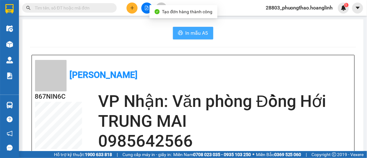
click at [186, 33] on span "In mẫu A5" at bounding box center [197, 33] width 23 height 8
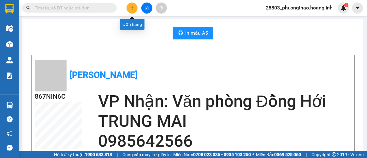
click at [129, 9] on button at bounding box center [132, 8] width 11 height 11
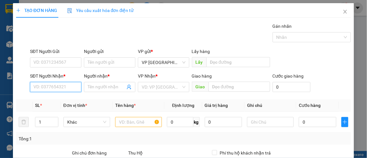
click at [60, 89] on input "SĐT Người Nhận *" at bounding box center [55, 87] width 51 height 10
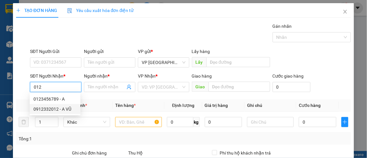
click at [63, 111] on div "0912332012 - A VŨ" at bounding box center [54, 109] width 43 height 7
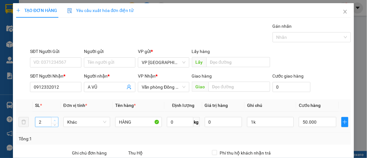
click at [54, 120] on icon "up" at bounding box center [55, 121] width 2 height 2
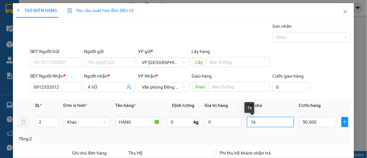
drag, startPoint x: 267, startPoint y: 124, endPoint x: 227, endPoint y: 127, distance: 39.6
click at [227, 127] on tr "2 Khác HÀNG 0 kg 0 1k 50.000" at bounding box center [184, 122] width 336 height 21
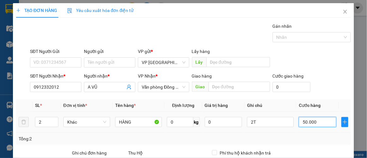
click at [323, 121] on input "50.000" at bounding box center [317, 122] width 37 height 10
click at [320, 79] on div "SĐT Người Nhận * 0912332012 Người nhận * A VŨ VP Nhận * Văn phòng Đồng Hới Giao…" at bounding box center [191, 84] width 324 height 22
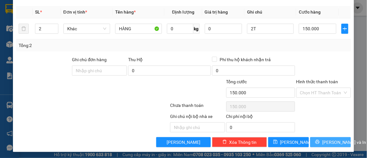
click at [319, 140] on icon "printer" at bounding box center [318, 142] width 4 height 4
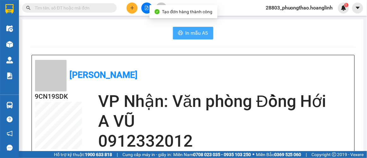
click at [186, 37] on span "In mẫu A5" at bounding box center [197, 33] width 23 height 8
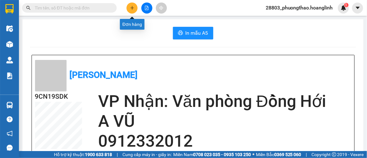
click at [135, 6] on button at bounding box center [132, 8] width 11 height 11
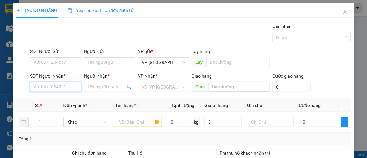
click at [68, 83] on input "SĐT Người Nhận *" at bounding box center [55, 87] width 51 height 10
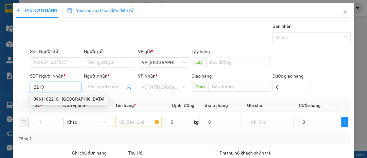
click at [54, 99] on div "0961102210 - [GEOGRAPHIC_DATA]" at bounding box center [68, 99] width 71 height 7
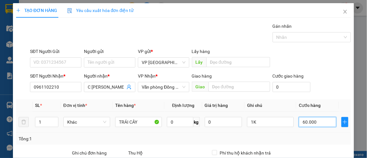
click at [314, 121] on input "60.000" at bounding box center [317, 122] width 37 height 10
click at [306, 130] on td "50.000" at bounding box center [318, 122] width 42 height 21
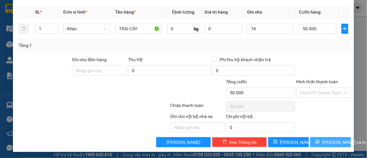
click at [313, 138] on button "[PERSON_NAME] và In" at bounding box center [331, 142] width 41 height 10
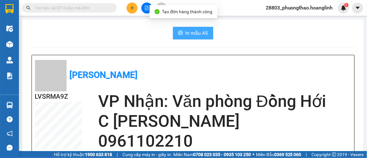
click at [190, 32] on span "In mẫu A5" at bounding box center [197, 33] width 23 height 8
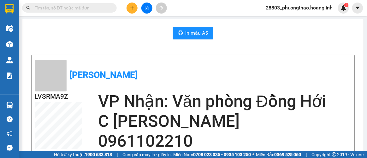
click at [133, 9] on icon "plus" at bounding box center [132, 8] width 4 height 4
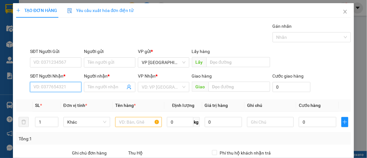
click at [58, 87] on input "SĐT Người Nhận *" at bounding box center [55, 87] width 51 height 10
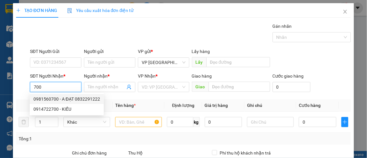
click at [76, 98] on div "0981560700 - A ĐẠT 0832291222" at bounding box center [66, 99] width 67 height 7
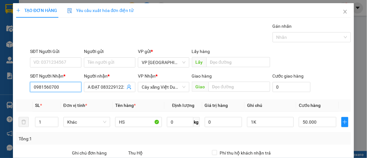
scroll to position [94, 0]
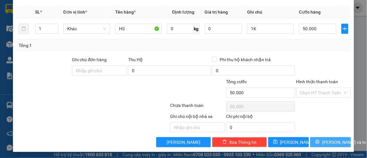
click at [316, 142] on icon "printer" at bounding box center [318, 142] width 4 height 4
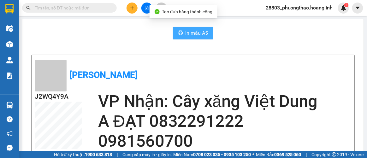
click at [196, 34] on span "In mẫu A5" at bounding box center [197, 33] width 23 height 8
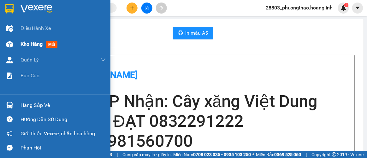
drag, startPoint x: 27, startPoint y: 44, endPoint x: 30, endPoint y: 41, distance: 3.8
click at [27, 43] on span "Kho hàng" at bounding box center [32, 44] width 22 height 6
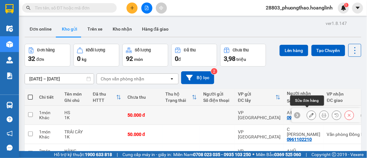
click at [310, 114] on icon at bounding box center [312, 115] width 4 height 4
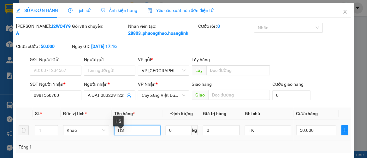
drag, startPoint x: 141, startPoint y: 134, endPoint x: 121, endPoint y: 141, distance: 20.9
click at [121, 136] on input "HS" at bounding box center [137, 130] width 46 height 10
click at [343, 10] on icon "close" at bounding box center [345, 11] width 5 height 5
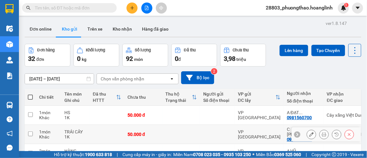
click at [310, 132] on icon at bounding box center [312, 134] width 4 height 4
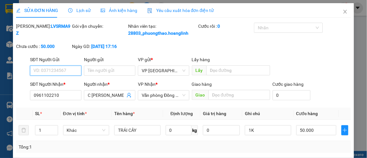
scroll to position [109, 0]
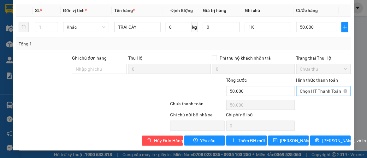
click at [310, 94] on span "Chọn HT Thanh Toán" at bounding box center [323, 91] width 47 height 9
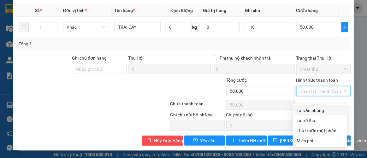
click at [308, 107] on div "Tại văn phòng" at bounding box center [320, 110] width 47 height 7
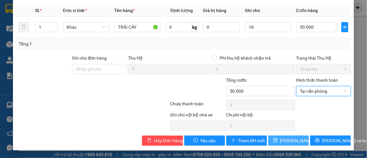
click at [286, 141] on span "[PERSON_NAME] thay đổi" at bounding box center [306, 140] width 51 height 7
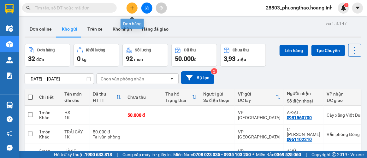
click at [130, 7] on icon "plus" at bounding box center [132, 8] width 4 height 4
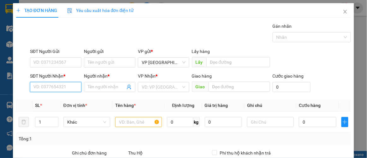
click at [41, 86] on input "SĐT Người Nhận *" at bounding box center [55, 87] width 51 height 10
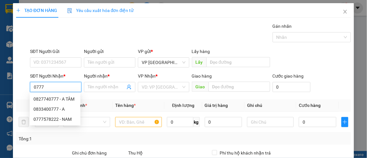
click at [56, 98] on div "0827740777 - A TÂM" at bounding box center [54, 99] width 43 height 7
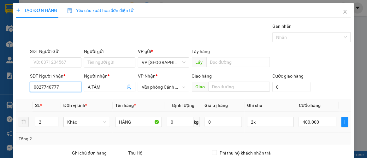
scroll to position [94, 0]
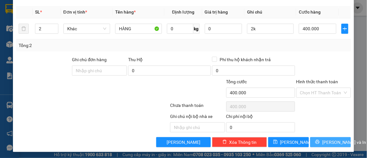
click at [316, 141] on icon "printer" at bounding box center [318, 142] width 4 height 4
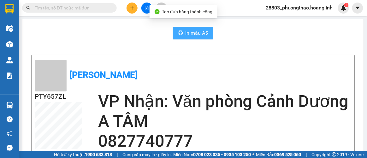
click at [199, 32] on span "In mẫu A5" at bounding box center [197, 33] width 23 height 8
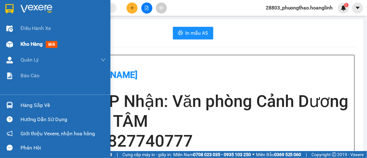
click at [16, 42] on div "Kho hàng mới" at bounding box center [55, 44] width 111 height 16
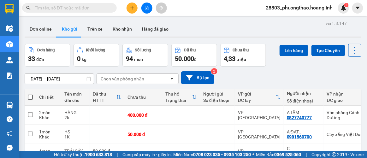
click at [112, 77] on div "Chọn văn phòng nhận" at bounding box center [123, 79] width 44 height 6
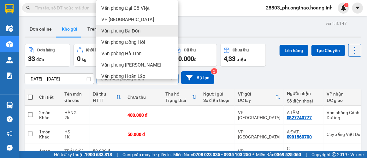
click at [121, 31] on span "Văn phòng Ba Đồn" at bounding box center [120, 31] width 39 height 6
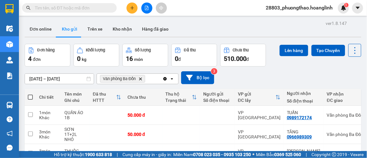
click at [154, 77] on div "Văn phòng Ba Đồn Delete" at bounding box center [130, 79] width 66 height 10
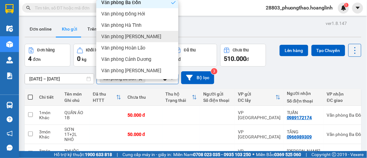
scroll to position [51, 0]
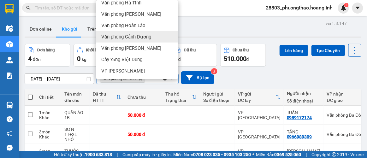
click at [200, 26] on div "Đơn online Kho gửi Trên xe Kho nhận Hàng đã giao" at bounding box center [193, 29] width 337 height 17
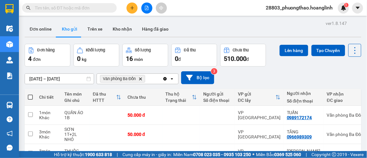
click at [30, 97] on span at bounding box center [30, 97] width 5 height 5
click at [30, 94] on input "checkbox" at bounding box center [30, 94] width 0 height 0
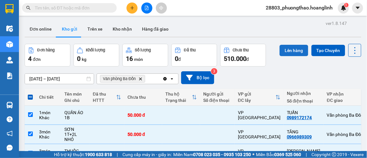
click at [291, 48] on button "Lên hàng" at bounding box center [294, 50] width 29 height 11
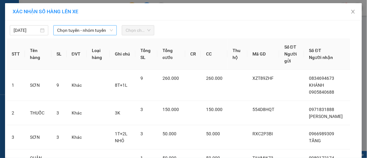
click at [81, 30] on span "Chọn tuyến - nhóm tuyến" at bounding box center [85, 30] width 56 height 9
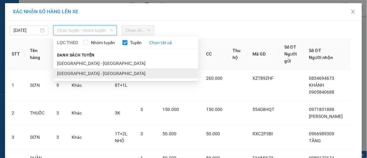
click at [80, 73] on li "[GEOGRAPHIC_DATA] - [GEOGRAPHIC_DATA]" at bounding box center [125, 74] width 145 height 10
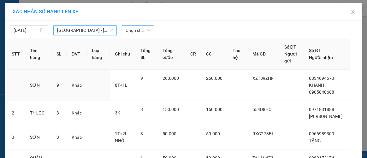
click at [139, 28] on span "Chọn chuyến" at bounding box center [138, 30] width 25 height 9
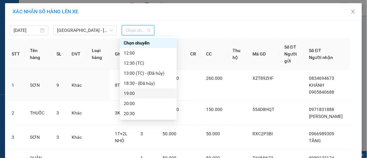
click at [145, 90] on div "19:00" at bounding box center [148, 93] width 49 height 7
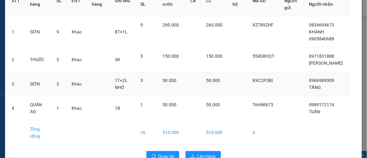
scroll to position [71, 0]
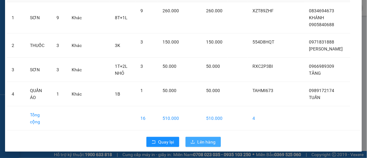
click at [198, 139] on span "Lên hàng" at bounding box center [207, 142] width 18 height 7
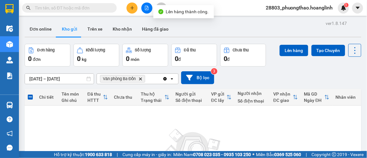
click at [142, 80] on icon "Văn phòng Ba Đồn, close by backspace" at bounding box center [140, 78] width 3 height 3
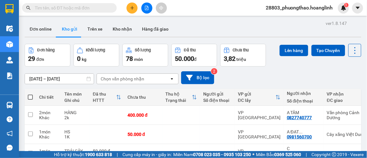
click at [131, 6] on icon "plus" at bounding box center [132, 8] width 4 height 4
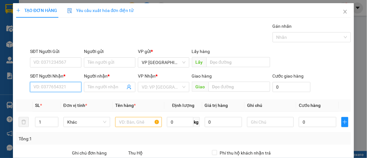
click at [67, 86] on input "SĐT Người Nhận *" at bounding box center [55, 87] width 51 height 10
click at [65, 100] on div "0913326099 - A PHÁP" at bounding box center [55, 99] width 44 height 7
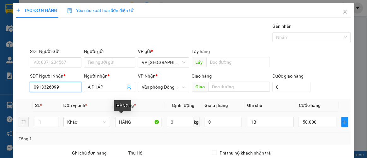
scroll to position [94, 0]
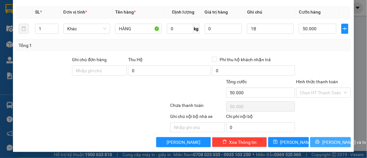
click at [314, 142] on button "[PERSON_NAME] và In" at bounding box center [331, 142] width 41 height 10
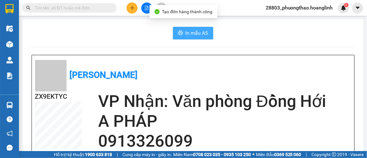
click at [182, 36] on button "In mẫu A5" at bounding box center [193, 33] width 40 height 13
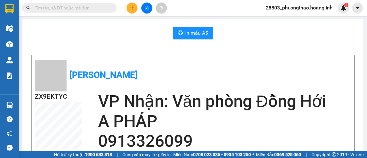
click at [136, 9] on button at bounding box center [132, 8] width 11 height 11
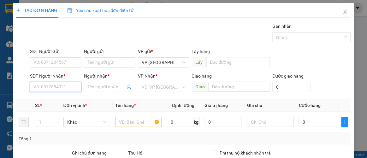
click at [47, 86] on input "SĐT Người Nhận *" at bounding box center [55, 87] width 51 height 10
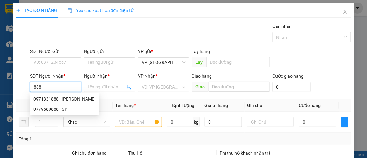
click at [30, 86] on input "888" at bounding box center [55, 87] width 51 height 10
drag, startPoint x: 47, startPoint y: 87, endPoint x: 25, endPoint y: 87, distance: 22.1
click at [25, 87] on div "SĐT Người Nhận * 888 Người nhận * Tên người nhận VP Nhận * VD: VP Sài Gòn Giao …" at bounding box center [183, 84] width 337 height 22
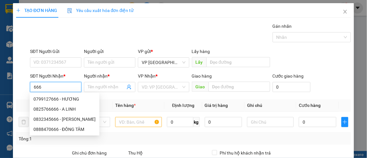
click at [33, 86] on input "666" at bounding box center [55, 87] width 51 height 10
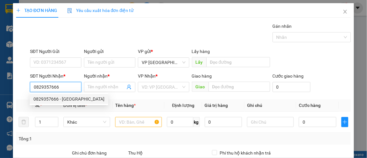
click at [63, 96] on div "0829357666 - [GEOGRAPHIC_DATA]" at bounding box center [68, 99] width 71 height 7
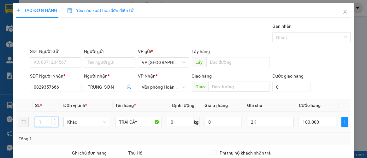
click at [54, 124] on icon "down" at bounding box center [55, 124] width 2 height 2
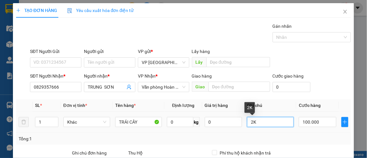
click at [247, 121] on input "2K" at bounding box center [270, 122] width 47 height 10
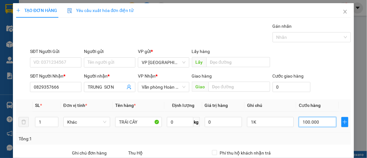
click at [321, 121] on input "100.000" at bounding box center [317, 122] width 37 height 10
click at [313, 68] on div "SĐT Người Gửi VD: 0371234567 Người gửi Tên người gửi VP gửi * VP [GEOGRAPHIC_DA…" at bounding box center [191, 59] width 324 height 22
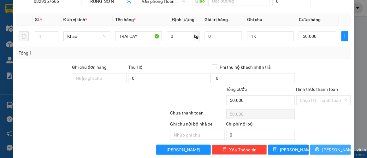
click at [317, 152] on button "[PERSON_NAME] và In" at bounding box center [331, 150] width 41 height 10
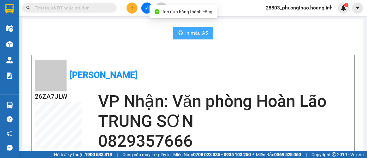
click at [200, 32] on span "In mẫu A5" at bounding box center [197, 33] width 23 height 8
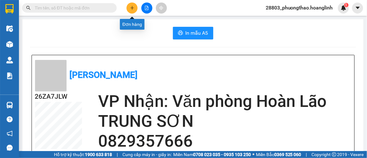
click at [133, 7] on icon "plus" at bounding box center [132, 8] width 4 height 4
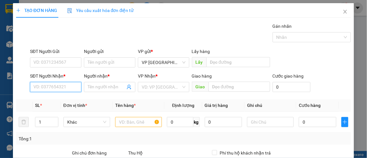
drag, startPoint x: 61, startPoint y: 83, endPoint x: 65, endPoint y: 81, distance: 4.5
click at [61, 83] on input "SĐT Người Nhận *" at bounding box center [55, 87] width 51 height 10
click at [71, 100] on div "0965121534 - [PERSON_NAME]" at bounding box center [64, 99] width 62 height 7
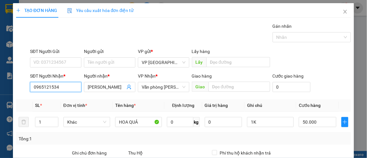
scroll to position [94, 0]
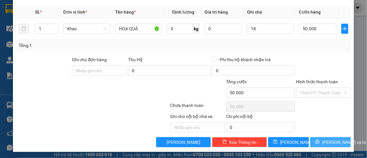
click at [319, 140] on icon "printer" at bounding box center [318, 142] width 4 height 4
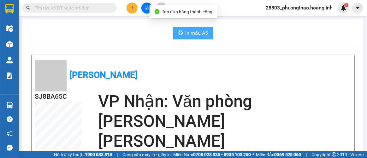
click at [186, 33] on span "In mẫu A5" at bounding box center [197, 33] width 23 height 8
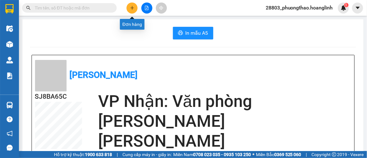
click at [131, 5] on button at bounding box center [132, 8] width 11 height 11
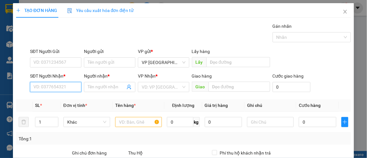
click at [41, 87] on input "SĐT Người Nhận *" at bounding box center [55, 87] width 51 height 10
click at [54, 88] on input "6381" at bounding box center [55, 87] width 51 height 10
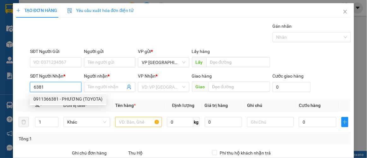
drag, startPoint x: 54, startPoint y: 99, endPoint x: 54, endPoint y: 103, distance: 4.1
click at [54, 99] on div "0911366381 - PHƯƠNG (TOYOTA)" at bounding box center [67, 99] width 69 height 7
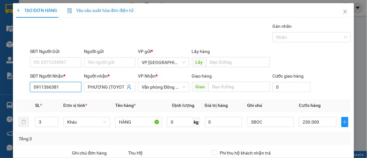
scroll to position [28, 0]
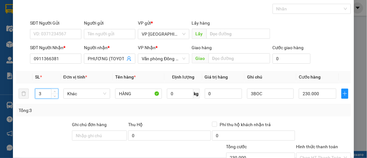
drag, startPoint x: 45, startPoint y: 94, endPoint x: 0, endPoint y: 110, distance: 47.8
click at [0, 110] on div "TẠO ĐƠN HÀNG Yêu cầu xuất hóa đơn điện tử Transit Pickup Surcharge Ids Transit …" at bounding box center [183, 79] width 367 height 158
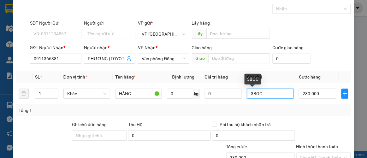
drag, startPoint x: 263, startPoint y: 92, endPoint x: 203, endPoint y: 106, distance: 61.2
click at [204, 106] on div "SL * Đơn vị tính * Tên hàng * Định lượng Giá trị hàng Ghi chú Cước hàng 1 Khác …" at bounding box center [184, 93] width 336 height 45
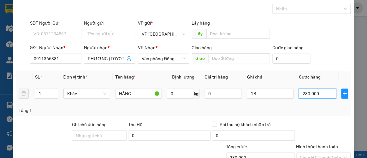
click at [309, 93] on input "230.000" at bounding box center [317, 94] width 37 height 10
click at [327, 82] on th "Cước hàng" at bounding box center [318, 77] width 42 height 12
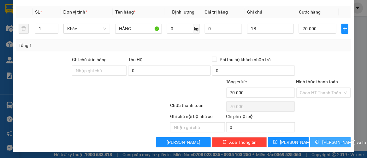
click at [328, 139] on span "[PERSON_NAME] và In" at bounding box center [345, 142] width 44 height 7
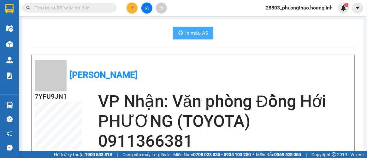
click at [195, 33] on span "In mẫu A5" at bounding box center [197, 33] width 23 height 8
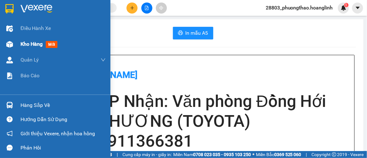
drag, startPoint x: 26, startPoint y: 47, endPoint x: 33, endPoint y: 46, distance: 7.9
click at [27, 47] on span "Kho hàng" at bounding box center [32, 44] width 22 height 6
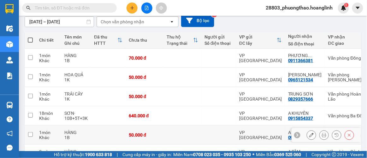
scroll to position [86, 0]
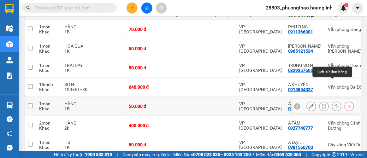
click at [335, 104] on icon at bounding box center [337, 106] width 4 height 4
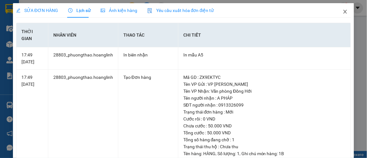
click at [343, 10] on icon "close" at bounding box center [345, 11] width 5 height 5
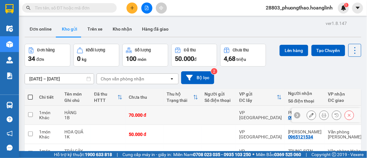
scroll to position [57, 0]
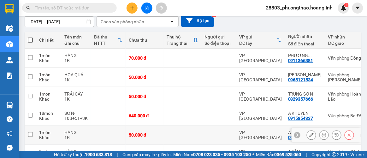
click at [322, 133] on icon at bounding box center [324, 135] width 4 height 4
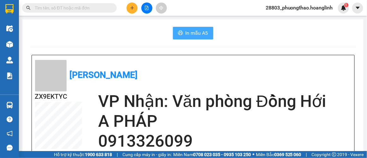
click at [204, 32] on span "In mẫu A5" at bounding box center [197, 33] width 23 height 8
click at [132, 3] on button at bounding box center [132, 8] width 11 height 11
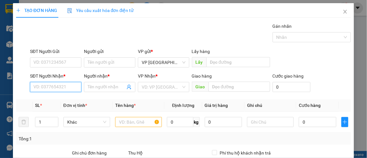
click at [48, 90] on input "SĐT Người Nhận *" at bounding box center [55, 87] width 51 height 10
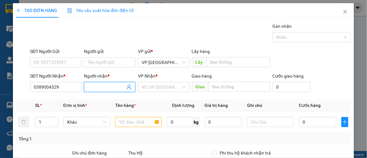
click at [90, 85] on input "Người nhận *" at bounding box center [107, 87] width 38 height 7
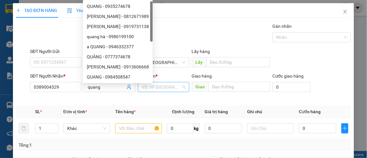
click at [165, 86] on input "search" at bounding box center [161, 86] width 39 height 9
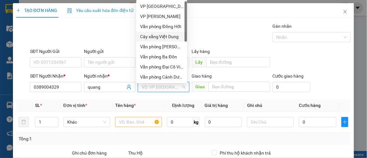
click at [149, 34] on div "Cây xăng Việt Dung" at bounding box center [161, 36] width 43 height 7
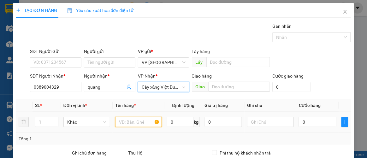
click at [132, 122] on input "text" at bounding box center [138, 122] width 47 height 10
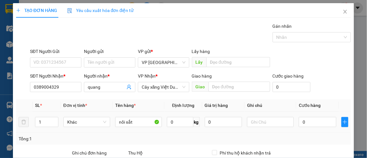
click at [275, 116] on div at bounding box center [270, 122] width 47 height 13
click at [270, 123] on input "text" at bounding box center [270, 122] width 47 height 10
click at [321, 126] on input "0" at bounding box center [317, 122] width 37 height 10
click at [322, 87] on div "SĐT Người Nhận * 0389004329 Người nhận * quang VP Nhận * Cây xăng Việt Dung Gia…" at bounding box center [191, 84] width 324 height 22
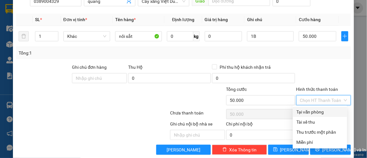
click at [314, 102] on input "Hình thức thanh toán" at bounding box center [321, 100] width 43 height 9
click at [312, 115] on div "Tại văn phòng" at bounding box center [320, 112] width 47 height 7
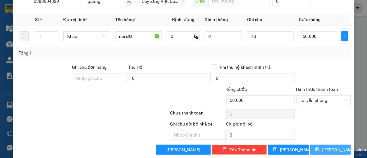
click at [325, 148] on span "[PERSON_NAME] và In" at bounding box center [345, 150] width 44 height 7
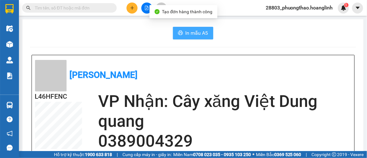
click at [183, 33] on button "In mẫu A5" at bounding box center [193, 33] width 40 height 13
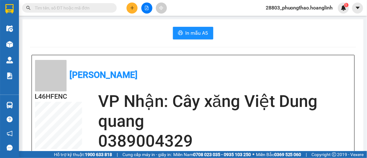
click at [136, 8] on button at bounding box center [132, 8] width 11 height 11
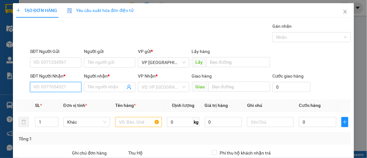
click at [46, 83] on input "SĐT Người Nhận *" at bounding box center [55, 87] width 51 height 10
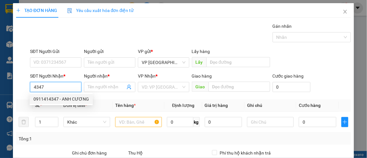
click at [48, 97] on div "0911414347 - ANH CƯƠNG" at bounding box center [61, 99] width 56 height 7
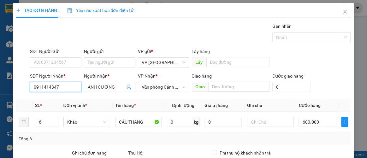
drag, startPoint x: 65, startPoint y: 88, endPoint x: 0, endPoint y: 104, distance: 67.1
click at [0, 106] on div "TẠO ĐƠN HÀNG Yêu cầu xuất hóa đơn điện tử Transit Pickup Surcharge Ids Transit …" at bounding box center [183, 79] width 367 height 158
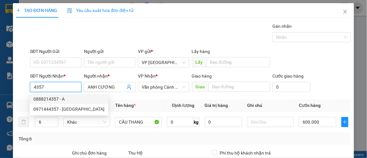
click at [54, 101] on div "0888214357 - A" at bounding box center [68, 99] width 71 height 7
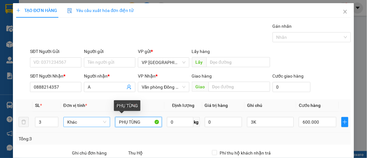
drag, startPoint x: 145, startPoint y: 120, endPoint x: 97, endPoint y: 124, distance: 48.2
click at [99, 125] on tr "3 Khác PHỤ TÙNG 0 kg 0 3K 600.000" at bounding box center [184, 122] width 336 height 21
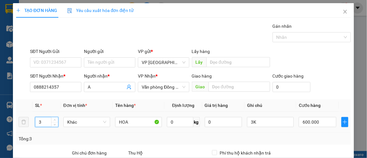
drag, startPoint x: 44, startPoint y: 123, endPoint x: 29, endPoint y: 125, distance: 14.7
click at [29, 125] on tr "3 Khác HOA 0 kg 0 3K 600.000" at bounding box center [184, 122] width 336 height 21
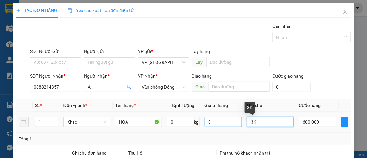
drag, startPoint x: 262, startPoint y: 121, endPoint x: 233, endPoint y: 124, distance: 29.0
click at [233, 124] on tr "1 Khác HOA 0 kg 0 3K 600.000" at bounding box center [184, 122] width 336 height 21
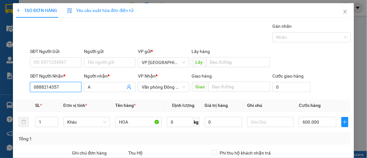
drag, startPoint x: 38, startPoint y: 88, endPoint x: 0, endPoint y: 88, distance: 37.6
click at [0, 88] on div "TẠO ĐƠN HÀNG Yêu cầu xuất hóa đơn điện tử Transit Pickup Surcharge Ids Transit …" at bounding box center [183, 79] width 367 height 158
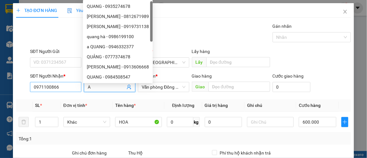
drag, startPoint x: 98, startPoint y: 88, endPoint x: 79, endPoint y: 89, distance: 18.7
click at [79, 89] on div "SĐT Người Nhận * 0971100866 Người nhận * A VP Nhận * Văn phòng Đồng Hới Giao hà…" at bounding box center [191, 84] width 324 height 22
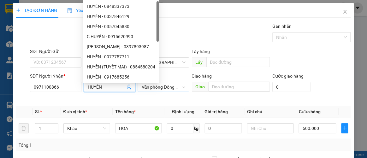
click at [154, 85] on span "Văn phòng Đồng Hới" at bounding box center [164, 86] width 44 height 9
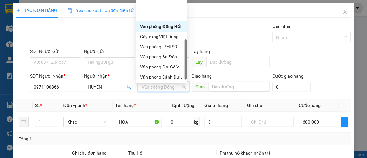
scroll to position [28, 0]
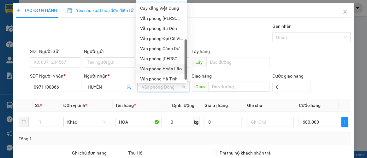
click at [171, 69] on div "Văn phòng Hoàn Lão" at bounding box center [161, 68] width 43 height 7
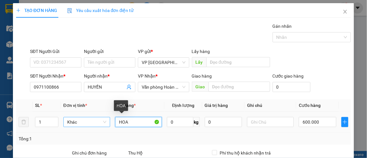
drag, startPoint x: 130, startPoint y: 120, endPoint x: 69, endPoint y: 126, distance: 61.6
click at [70, 126] on tr "1 Khác HOA 0 kg 0 600.000" at bounding box center [184, 122] width 336 height 21
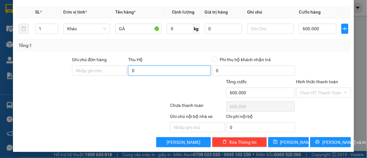
click at [168, 72] on input "0" at bounding box center [169, 71] width 83 height 10
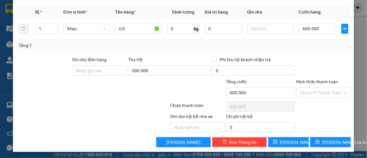
click at [146, 98] on div at bounding box center [141, 89] width 56 height 22
click at [253, 27] on input "text" at bounding box center [270, 29] width 47 height 10
click at [308, 25] on input "600.000" at bounding box center [317, 29] width 37 height 10
click at [308, 51] on div "Transit Pickup Surcharge Ids Transit Deliver Surcharge Ids Transit Deliver Surc…" at bounding box center [184, 38] width 336 height 218
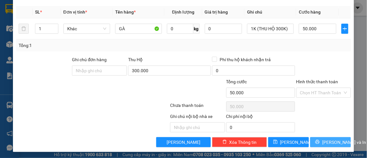
click at [333, 143] on span "[PERSON_NAME] và In" at bounding box center [345, 142] width 44 height 7
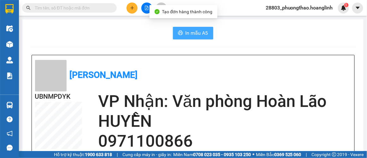
click at [192, 28] on button "In mẫu A5" at bounding box center [193, 33] width 40 height 13
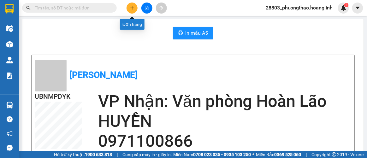
click at [129, 8] on button at bounding box center [132, 8] width 11 height 11
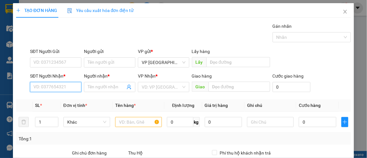
click at [57, 87] on input "SĐT Người Nhận *" at bounding box center [55, 87] width 51 height 10
drag, startPoint x: 52, startPoint y: 98, endPoint x: 49, endPoint y: 100, distance: 3.8
click at [52, 98] on div "0917424107 - [PERSON_NAME]" at bounding box center [64, 99] width 62 height 7
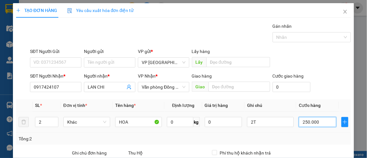
click at [302, 117] on input "250.000" at bounding box center [317, 122] width 37 height 10
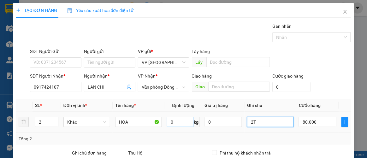
drag, startPoint x: 258, startPoint y: 122, endPoint x: 188, endPoint y: 124, distance: 70.5
click at [190, 124] on tr "2 Khác HOA 0 kg 0 2T 80.000" at bounding box center [184, 122] width 336 height 21
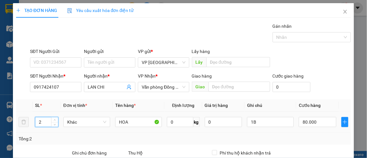
drag, startPoint x: 47, startPoint y: 124, endPoint x: 15, endPoint y: 123, distance: 32.6
click at [15, 123] on div "TẠO ĐƠN HÀNG Yêu cầu xuất hóa đơn điện tử Transit Pickup Surcharge Ids Transit …" at bounding box center [184, 124] width 342 height 243
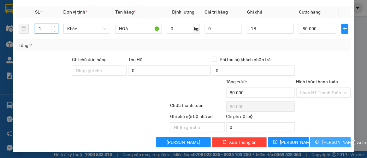
click at [330, 141] on span "[PERSON_NAME] và In" at bounding box center [345, 142] width 44 height 7
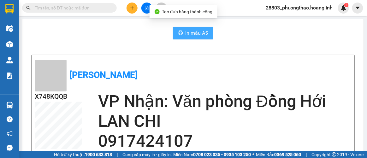
drag, startPoint x: 181, startPoint y: 33, endPoint x: 194, endPoint y: 35, distance: 13.7
click at [181, 33] on button "In mẫu A5" at bounding box center [193, 33] width 40 height 13
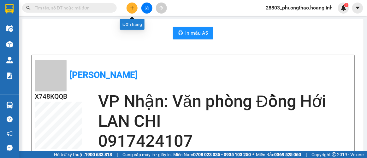
click at [132, 6] on icon "plus" at bounding box center [132, 8] width 4 height 4
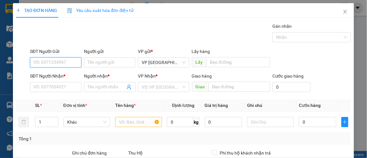
paste input "0888214357"
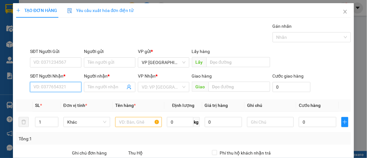
click at [52, 86] on input "SĐT Người Nhận *" at bounding box center [55, 87] width 51 height 10
paste input "0888214357"
drag, startPoint x: 66, startPoint y: 100, endPoint x: 95, endPoint y: 93, distance: 30.0
click at [66, 100] on div "0888214357 - A" at bounding box center [54, 99] width 43 height 7
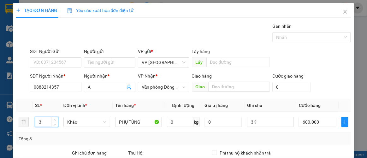
drag, startPoint x: 41, startPoint y: 119, endPoint x: 0, endPoint y: 119, distance: 41.4
click at [0, 119] on div "TẠO ĐƠN HÀNG Yêu cầu xuất hóa đơn điện tử Transit Pickup Surcharge Ids Transit …" at bounding box center [183, 79] width 367 height 158
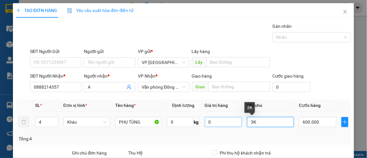
drag, startPoint x: 255, startPoint y: 121, endPoint x: 207, endPoint y: 120, distance: 47.4
click at [208, 121] on tr "4 Khác PHỤ TÙNG 0 kg 0 3K 600.000" at bounding box center [184, 122] width 336 height 21
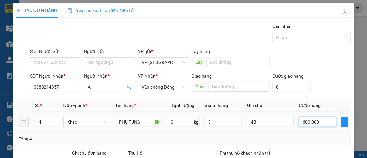
click at [311, 122] on input "600.000" at bounding box center [317, 122] width 37 height 10
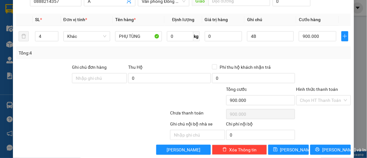
click at [320, 119] on div "Chọn HT Thanh Toán" at bounding box center [324, 114] width 56 height 13
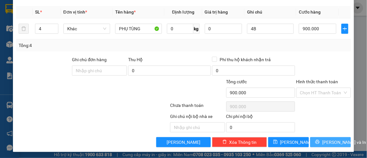
drag, startPoint x: 328, startPoint y: 143, endPoint x: 324, endPoint y: 144, distance: 3.8
click at [328, 144] on span "[PERSON_NAME] và In" at bounding box center [345, 142] width 44 height 7
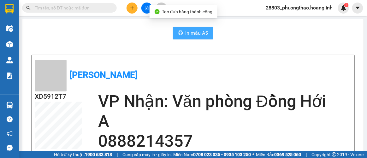
click at [209, 36] on button "In mẫu A5" at bounding box center [193, 33] width 40 height 13
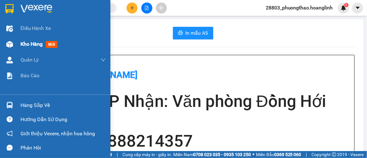
drag, startPoint x: 23, startPoint y: 40, endPoint x: 33, endPoint y: 41, distance: 9.8
click at [24, 40] on div "Kho hàng mới" at bounding box center [40, 44] width 39 height 8
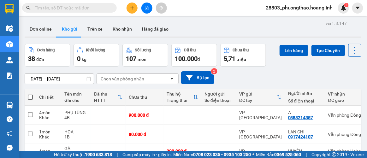
click at [143, 80] on div "Chọn văn phòng nhận" at bounding box center [123, 79] width 44 height 6
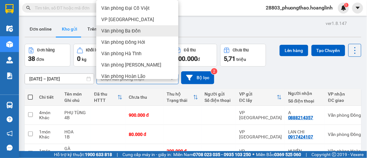
click at [134, 32] on span "Văn phòng Ba Đồn" at bounding box center [120, 31] width 39 height 6
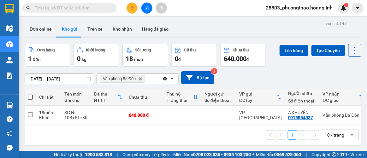
click at [174, 79] on icon "open" at bounding box center [172, 78] width 5 height 5
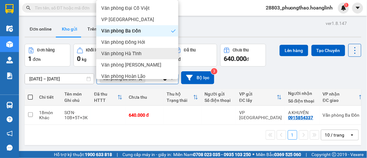
scroll to position [28, 0]
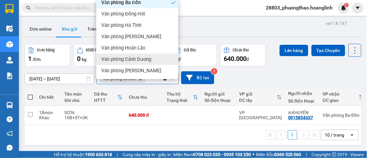
click at [136, 56] on span "Văn phòng Cảnh Dương" at bounding box center [126, 59] width 50 height 6
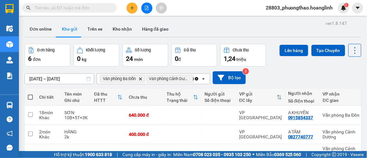
click at [204, 78] on icon at bounding box center [204, 78] width 2 height 1
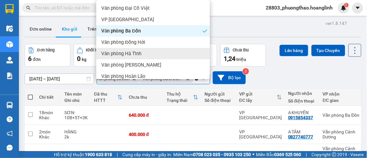
scroll to position [51, 0]
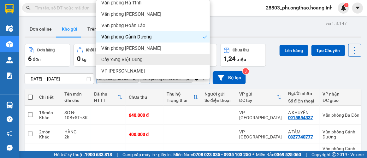
click at [136, 57] on span "Cây xăng Việt Dung" at bounding box center [121, 60] width 41 height 6
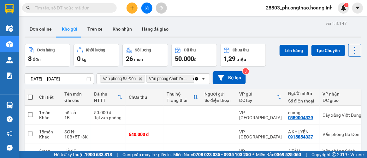
click at [206, 79] on div "Clear all open" at bounding box center [202, 79] width 16 height 10
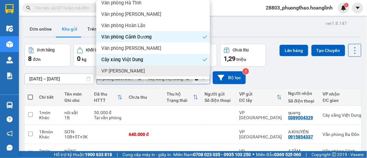
click at [131, 73] on div "VP [PERSON_NAME]" at bounding box center [153, 70] width 114 height 11
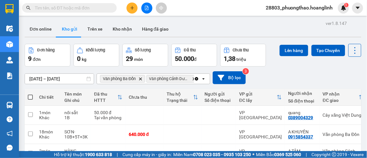
click at [29, 97] on span at bounding box center [30, 97] width 5 height 5
click at [30, 94] on input "checkbox" at bounding box center [30, 94] width 0 height 0
checkbox input "true"
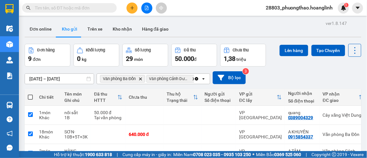
checkbox input "true"
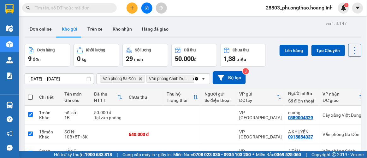
checkbox input "true"
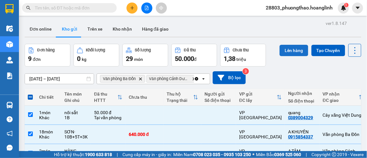
click at [286, 49] on button "Lên hàng" at bounding box center [294, 50] width 29 height 11
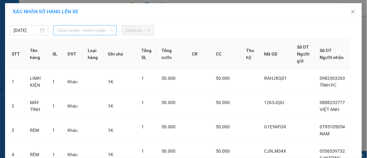
drag, startPoint x: 64, startPoint y: 29, endPoint x: 61, endPoint y: 44, distance: 14.8
click at [64, 30] on span "Chọn tuyến - nhóm tuyến" at bounding box center [85, 30] width 56 height 9
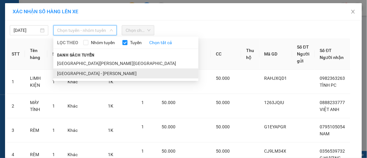
click at [63, 73] on li "[GEOGRAPHIC_DATA] - [GEOGRAPHIC_DATA]" at bounding box center [125, 74] width 145 height 10
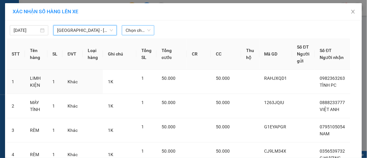
click at [138, 30] on span "Chọn chuyến" at bounding box center [138, 30] width 25 height 9
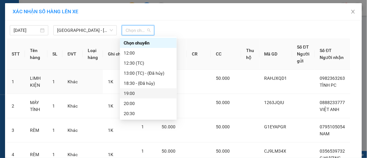
click at [136, 95] on div "19:00" at bounding box center [148, 93] width 49 height 7
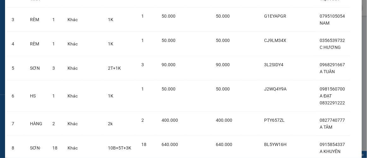
scroll to position [192, 0]
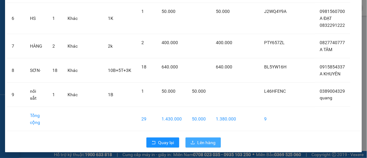
drag, startPoint x: 217, startPoint y: 144, endPoint x: 209, endPoint y: 144, distance: 7.9
click at [215, 144] on button "Lên hàng" at bounding box center [203, 143] width 35 height 10
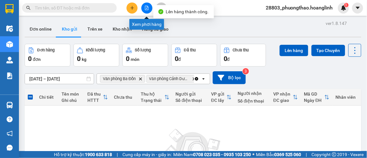
click at [146, 6] on icon "file-add" at bounding box center [146, 8] width 3 height 4
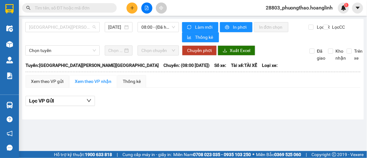
drag, startPoint x: 58, startPoint y: 26, endPoint x: 51, endPoint y: 46, distance: 21.2
click at [57, 28] on span "[GEOGRAPHIC_DATA] - [GEOGRAPHIC_DATA]" at bounding box center [62, 26] width 67 height 9
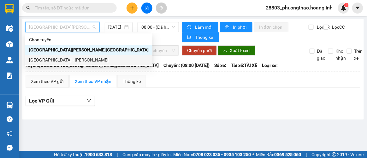
click at [47, 59] on div "[GEOGRAPHIC_DATA] - [GEOGRAPHIC_DATA]" at bounding box center [89, 60] width 120 height 7
type input "[DATE]"
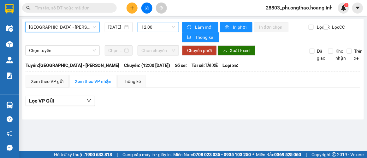
click at [161, 26] on span "12:00" at bounding box center [159, 26] width 34 height 9
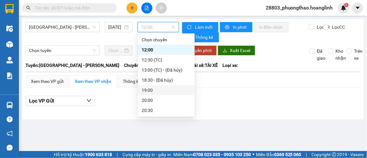
click at [152, 90] on div "19:00" at bounding box center [166, 90] width 49 height 7
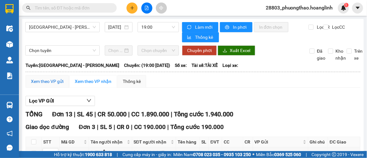
drag, startPoint x: 46, startPoint y: 82, endPoint x: 67, endPoint y: 80, distance: 20.6
click at [46, 82] on div "Xem theo VP gửi" at bounding box center [47, 81] width 33 height 7
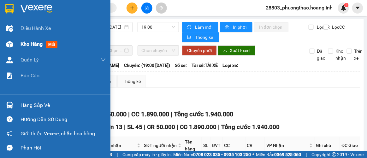
click at [13, 42] on div at bounding box center [9, 44] width 11 height 11
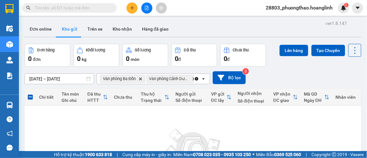
click at [196, 79] on icon "Clear all" at bounding box center [196, 78] width 3 height 3
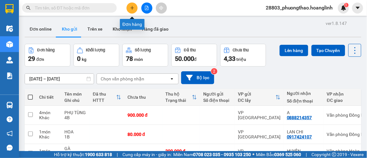
click at [132, 7] on icon "plus" at bounding box center [132, 8] width 4 height 4
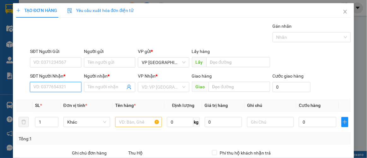
click at [50, 85] on input "SĐT Người Nhận *" at bounding box center [55, 87] width 51 height 10
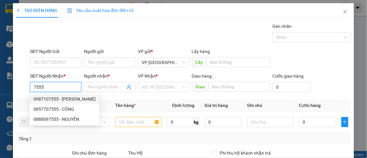
drag, startPoint x: 53, startPoint y: 98, endPoint x: 56, endPoint y: 98, distance: 3.2
click at [53, 98] on div "0987107555 - SAM" at bounding box center [64, 99] width 62 height 7
type input "0987107555"
type input "SAM"
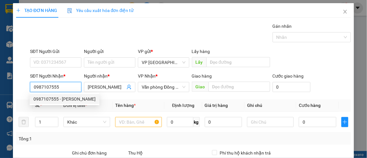
type input "80.000"
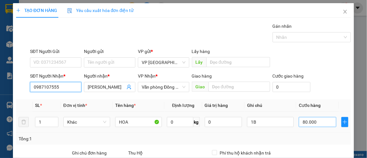
type input "0987107555"
click at [317, 124] on input "80.000" at bounding box center [317, 122] width 37 height 10
type input "1"
type input "00.001"
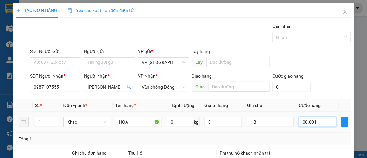
type input "12"
type input "000.000.120"
type input "120"
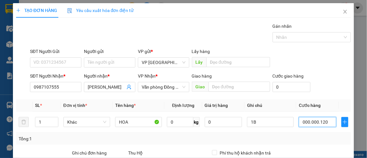
scroll to position [94, 0]
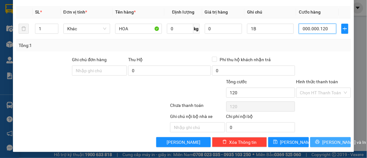
type input "000.000.120"
type input "120.000"
click at [319, 138] on button "[PERSON_NAME] và In" at bounding box center [331, 142] width 41 height 10
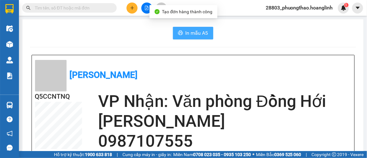
click at [189, 35] on span "In mẫu A5" at bounding box center [197, 33] width 23 height 8
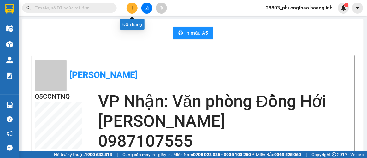
click at [132, 6] on icon "plus" at bounding box center [132, 8] width 4 height 4
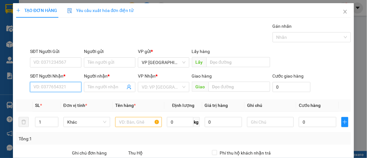
click at [40, 86] on input "SĐT Người Nhận *" at bounding box center [55, 87] width 51 height 10
drag, startPoint x: 53, startPoint y: 101, endPoint x: 143, endPoint y: 112, distance: 90.7
click at [54, 101] on div "0917424107 - [PERSON_NAME]" at bounding box center [64, 99] width 62 height 7
type input "0917424107"
type input "LAN CHI"
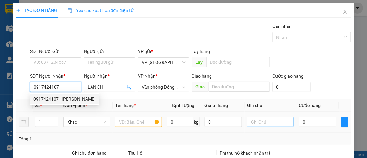
type input "80.000"
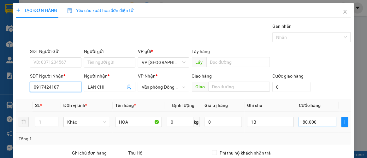
type input "0917424107"
click at [313, 122] on input "80.000" at bounding box center [317, 122] width 37 height 10
type input "2"
type input "00.002"
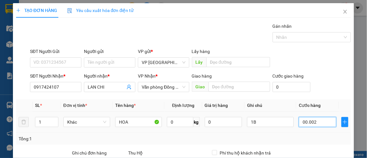
type input "20"
type input "0.000.020"
type input "200"
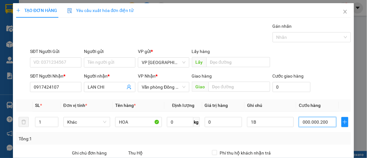
type input "000.000.200"
type input "200.000"
click at [323, 94] on div "SĐT Người Nhận * 0917424107 Người nhận * LAN CHI VP Nhận * Văn phòng Đồng Hới G…" at bounding box center [191, 84] width 324 height 22
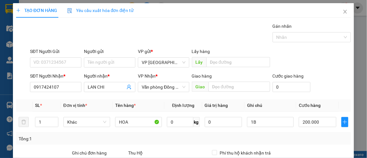
scroll to position [94, 0]
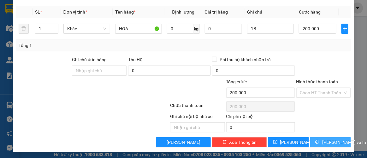
drag, startPoint x: 321, startPoint y: 142, endPoint x: 277, endPoint y: 122, distance: 47.8
click at [321, 142] on button "[PERSON_NAME] và In" at bounding box center [331, 142] width 41 height 10
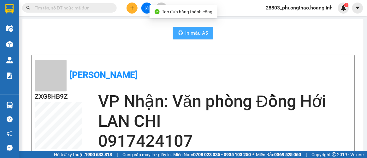
click at [181, 34] on button "In mẫu A5" at bounding box center [193, 33] width 40 height 13
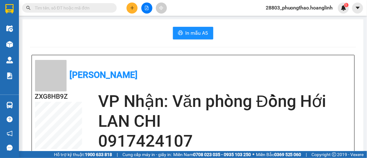
click at [131, 6] on icon "plus" at bounding box center [132, 8] width 4 height 4
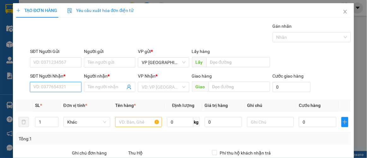
click at [54, 86] on input "SĐT Người Nhận *" at bounding box center [55, 87] width 51 height 10
type input "1"
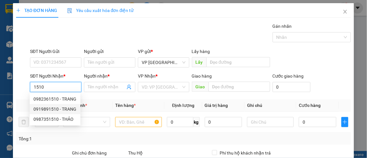
click at [50, 107] on div "0919891510 - TRANG" at bounding box center [54, 109] width 43 height 7
type input "0919891510"
type input "TRANG"
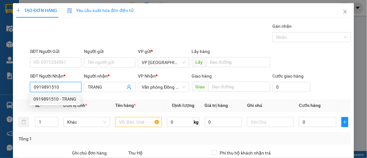
type input "70.000"
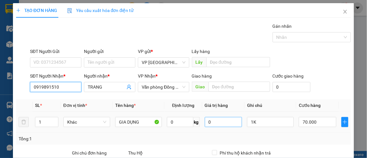
scroll to position [28, 0]
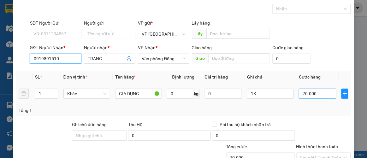
type input "0919891510"
click at [314, 92] on input "70.000" at bounding box center [317, 94] width 37 height 10
type input "5"
type input "00.005"
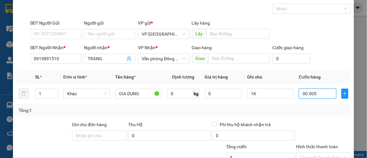
type input "50"
type input "0.000.050"
type input "50.000"
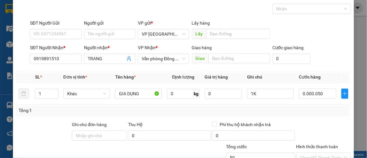
type input "50.000"
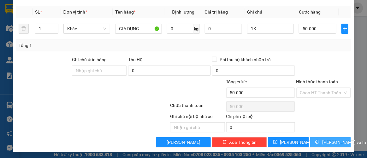
drag, startPoint x: 344, startPoint y: 138, endPoint x: 333, endPoint y: 138, distance: 11.1
click at [344, 138] on button "[PERSON_NAME] và In" at bounding box center [331, 142] width 41 height 10
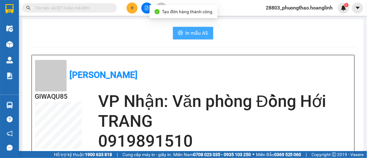
click at [194, 29] on span "In mẫu A5" at bounding box center [197, 33] width 23 height 8
click at [195, 31] on span "In mẫu A5" at bounding box center [197, 33] width 23 height 8
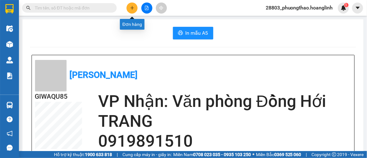
click at [135, 5] on button at bounding box center [132, 8] width 11 height 11
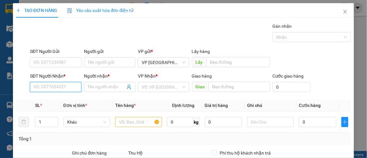
click at [58, 83] on input "SĐT Người Nhận *" at bounding box center [55, 87] width 51 height 10
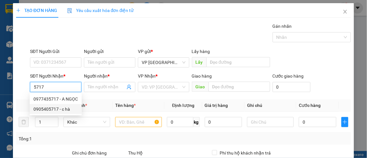
click at [63, 112] on div "0905405717 - c hà" at bounding box center [55, 109] width 45 height 7
type input "0905405717"
type input "c hà"
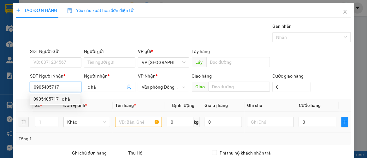
type input "50.000"
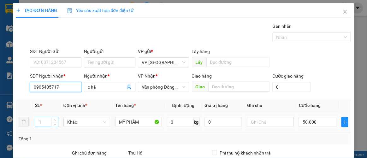
type input "0905405717"
drag, startPoint x: 46, startPoint y: 121, endPoint x: 0, endPoint y: 122, distance: 46.1
click at [0, 122] on div "TẠO ĐƠN HÀNG Yêu cầu xuất hóa đơn điện tử Transit Pickup Surcharge Ids Transit …" at bounding box center [183, 79] width 367 height 158
type input "2"
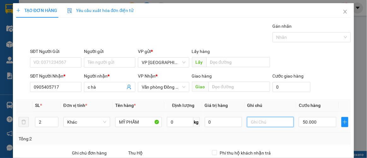
click at [265, 123] on input "text" at bounding box center [270, 122] width 47 height 10
type input "2K"
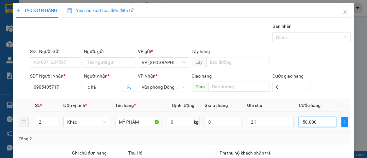
click at [318, 120] on input "50.000" at bounding box center [317, 122] width 37 height 10
type input "1"
type input "00.001"
type input "10"
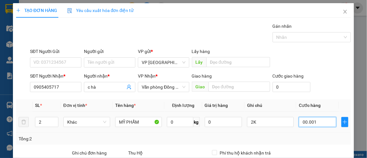
type input "10"
type input "000.000.100"
type input "100"
type input "000.000.100"
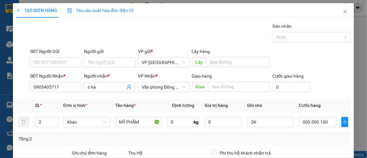
type input "100.000"
click at [323, 56] on div "SĐT Người Gửi VD: 0371234567 Người gửi Tên người gửi VP gửi * VP [GEOGRAPHIC_DA…" at bounding box center [191, 59] width 324 height 22
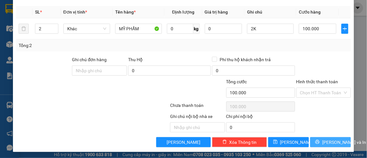
click at [336, 142] on span "[PERSON_NAME] và In" at bounding box center [345, 142] width 44 height 7
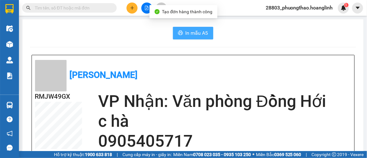
click at [186, 29] on span "In mẫu A5" at bounding box center [197, 33] width 23 height 8
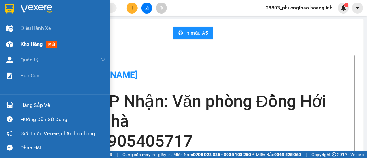
click at [37, 46] on span "Kho hàng" at bounding box center [32, 44] width 22 height 6
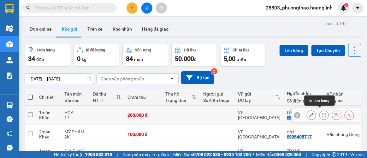
click at [322, 113] on icon at bounding box center [324, 115] width 4 height 4
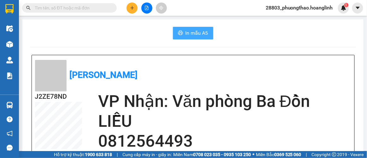
click at [203, 35] on span "In mẫu A5" at bounding box center [197, 33] width 23 height 8
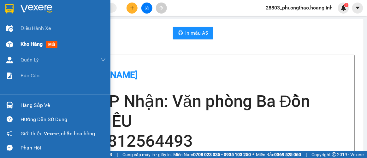
drag, startPoint x: 28, startPoint y: 44, endPoint x: 71, endPoint y: 1, distance: 60.5
click at [28, 44] on span "Kho hàng" at bounding box center [32, 44] width 22 height 6
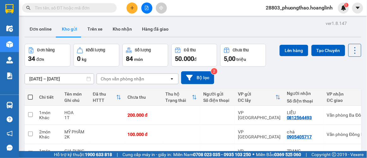
scroll to position [28, 0]
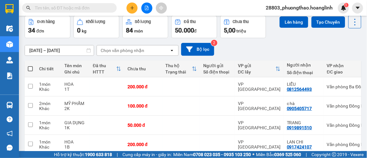
click at [300, 43] on div "12/10/2025 – 14/10/2025 Press the down arrow key to interact with the calendar …" at bounding box center [193, 49] width 337 height 13
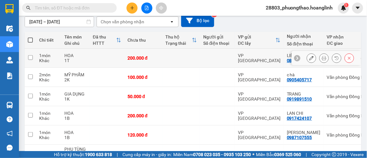
scroll to position [0, 0]
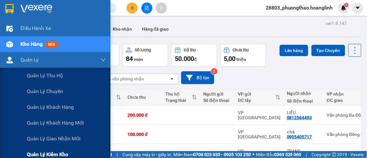
drag, startPoint x: 34, startPoint y: 63, endPoint x: 50, endPoint y: 148, distance: 86.4
click at [34, 63] on span "Quản Lý" at bounding box center [30, 60] width 18 height 8
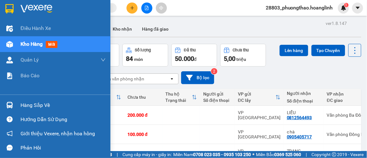
click at [38, 44] on span "Kho hàng" at bounding box center [32, 44] width 22 height 6
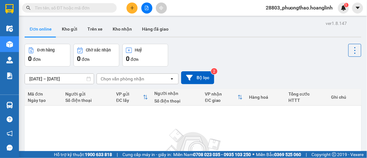
scroll to position [57, 0]
